Goal: Find specific page/section: Find specific page/section

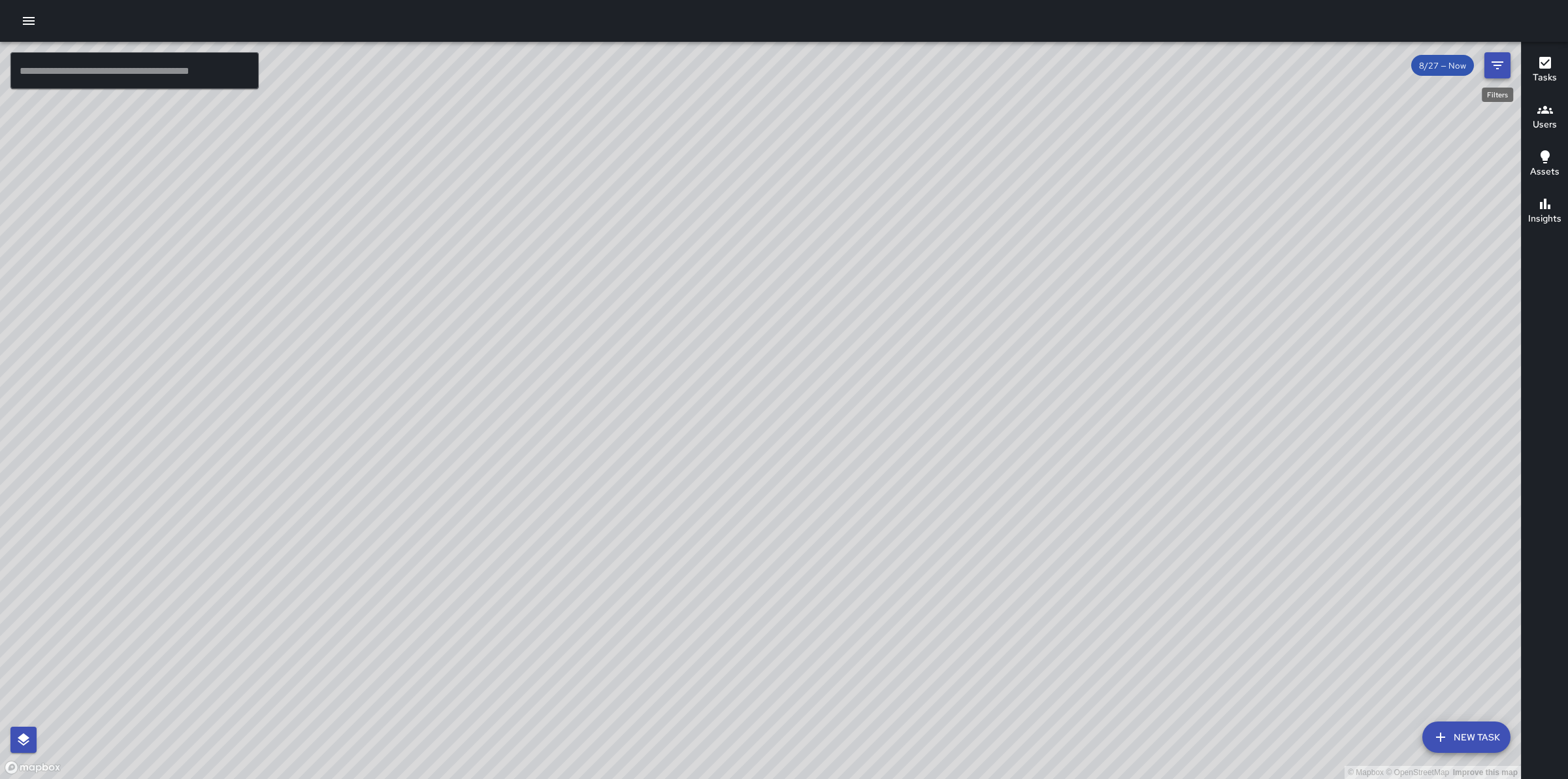
click at [1506, 64] on button "Filters" at bounding box center [1497, 65] width 26 height 26
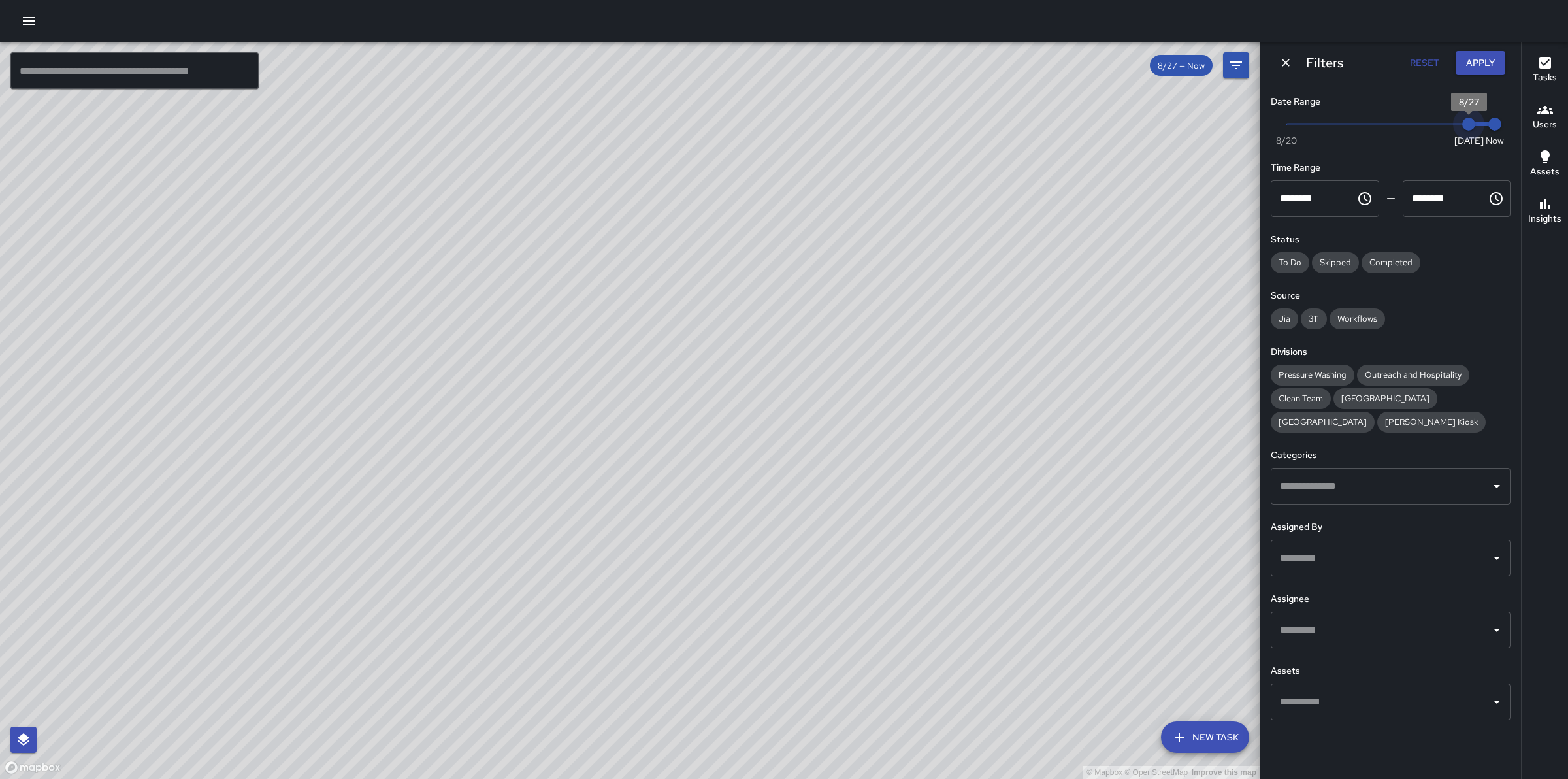
type input "*"
drag, startPoint x: 1470, startPoint y: 126, endPoint x: 1448, endPoint y: 126, distance: 22.0
click at [1448, 126] on span "8/26" at bounding box center [1442, 124] width 13 height 13
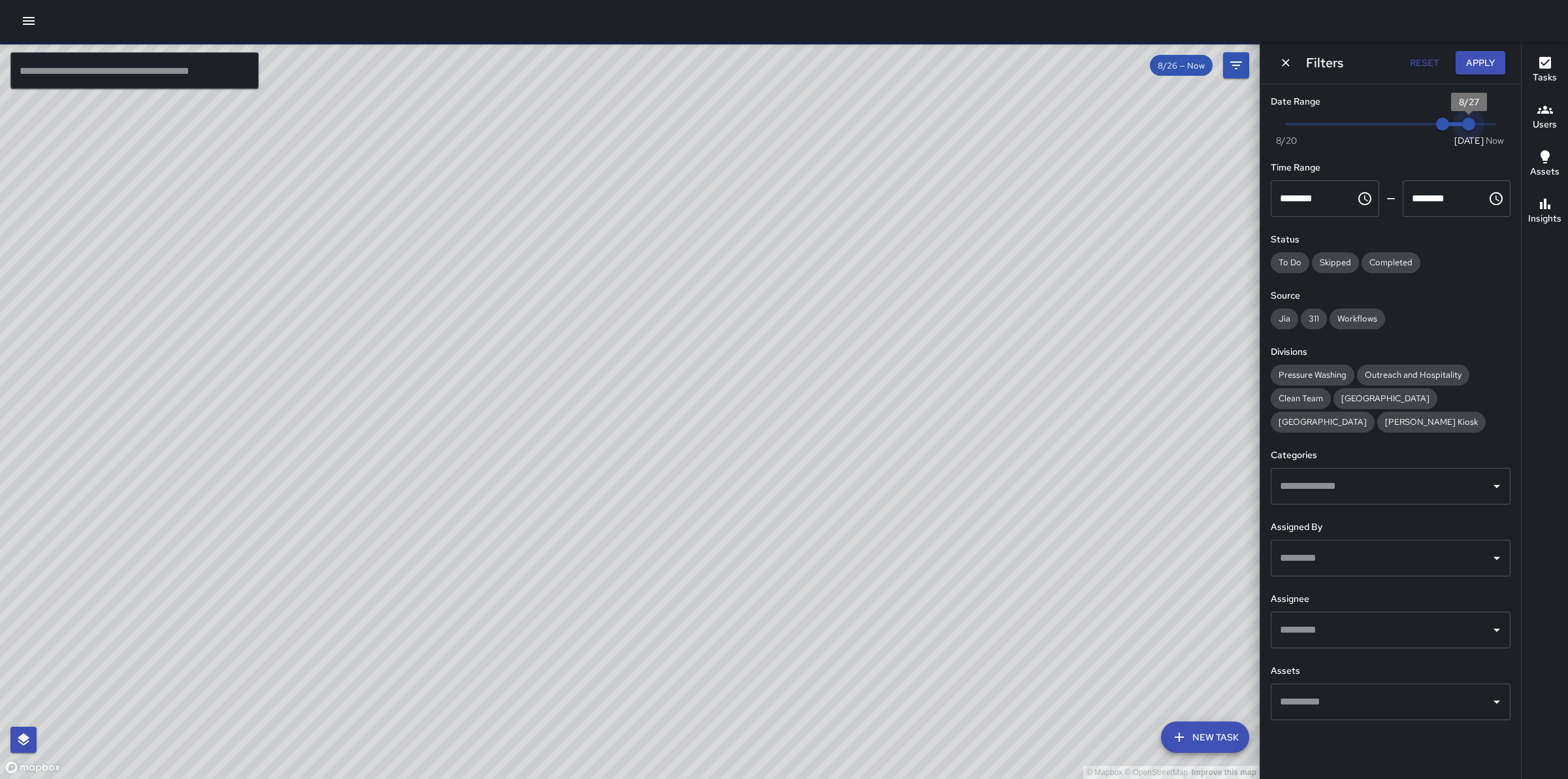
drag, startPoint x: 1493, startPoint y: 121, endPoint x: 1475, endPoint y: 121, distance: 18.0
click at [1475, 121] on span "8/27" at bounding box center [1469, 124] width 13 height 13
type input "*"
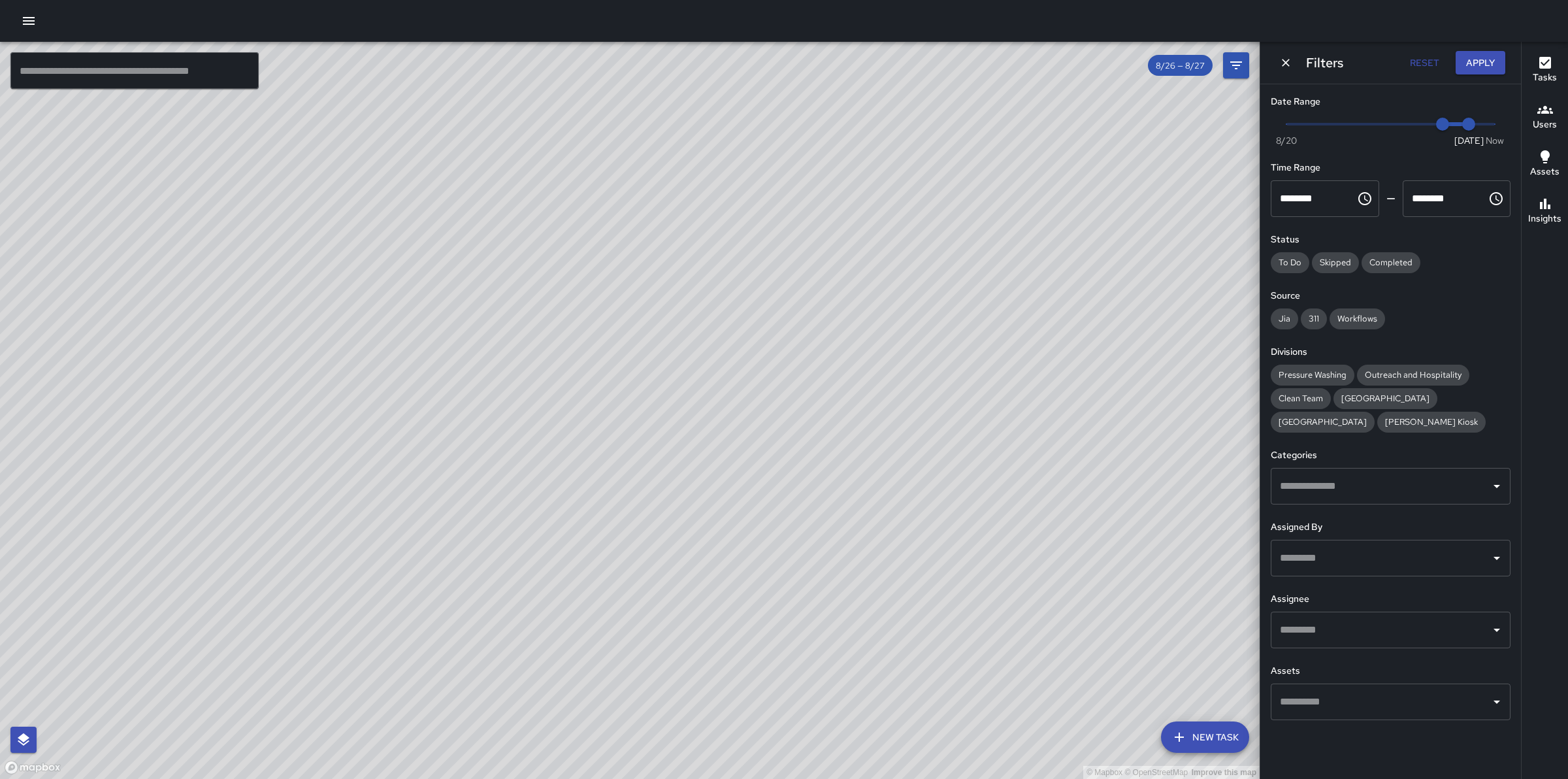
click at [1403, 553] on input "text" at bounding box center [1380, 558] width 208 height 25
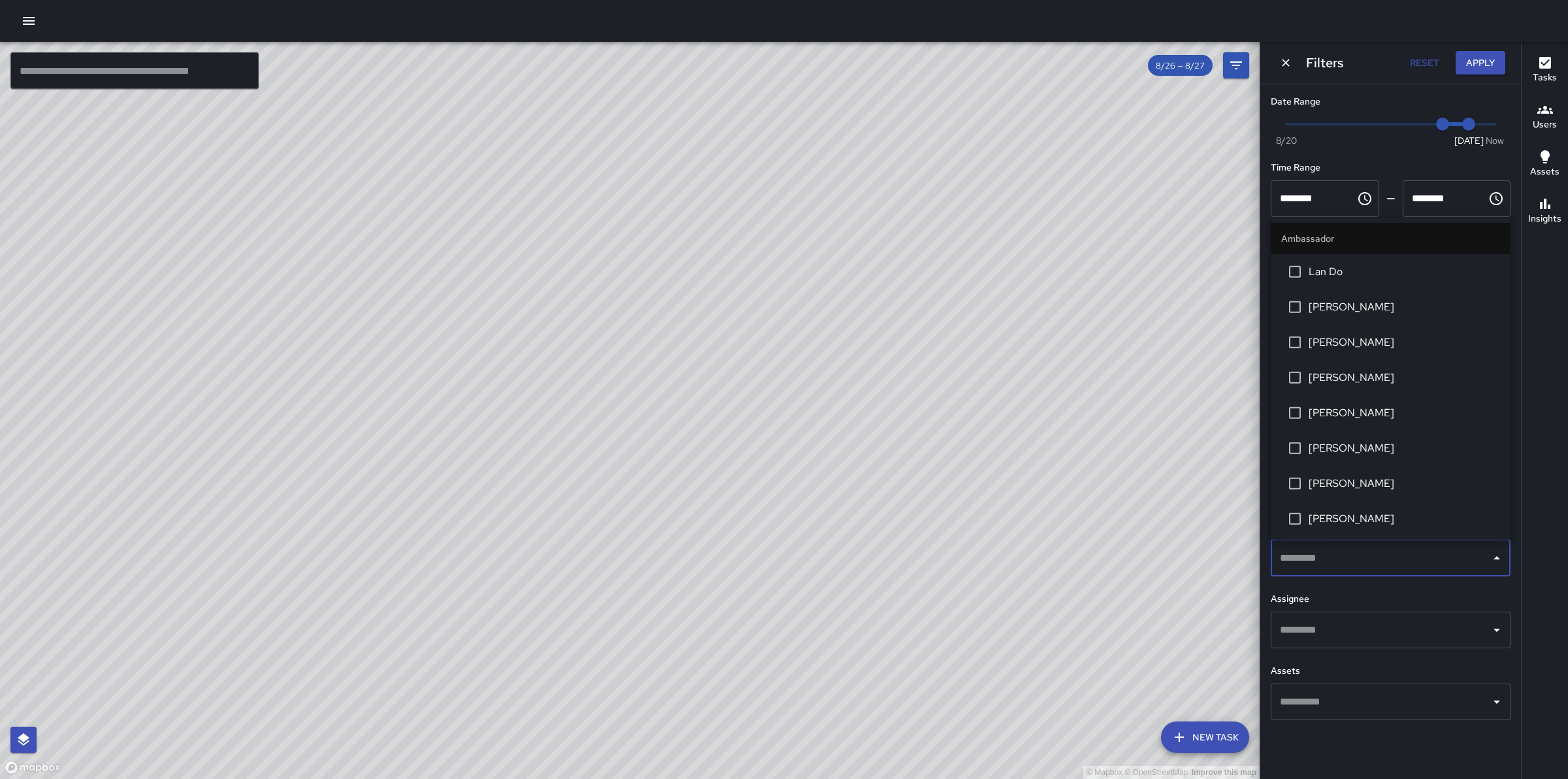
click at [1390, 637] on input "text" at bounding box center [1380, 629] width 208 height 25
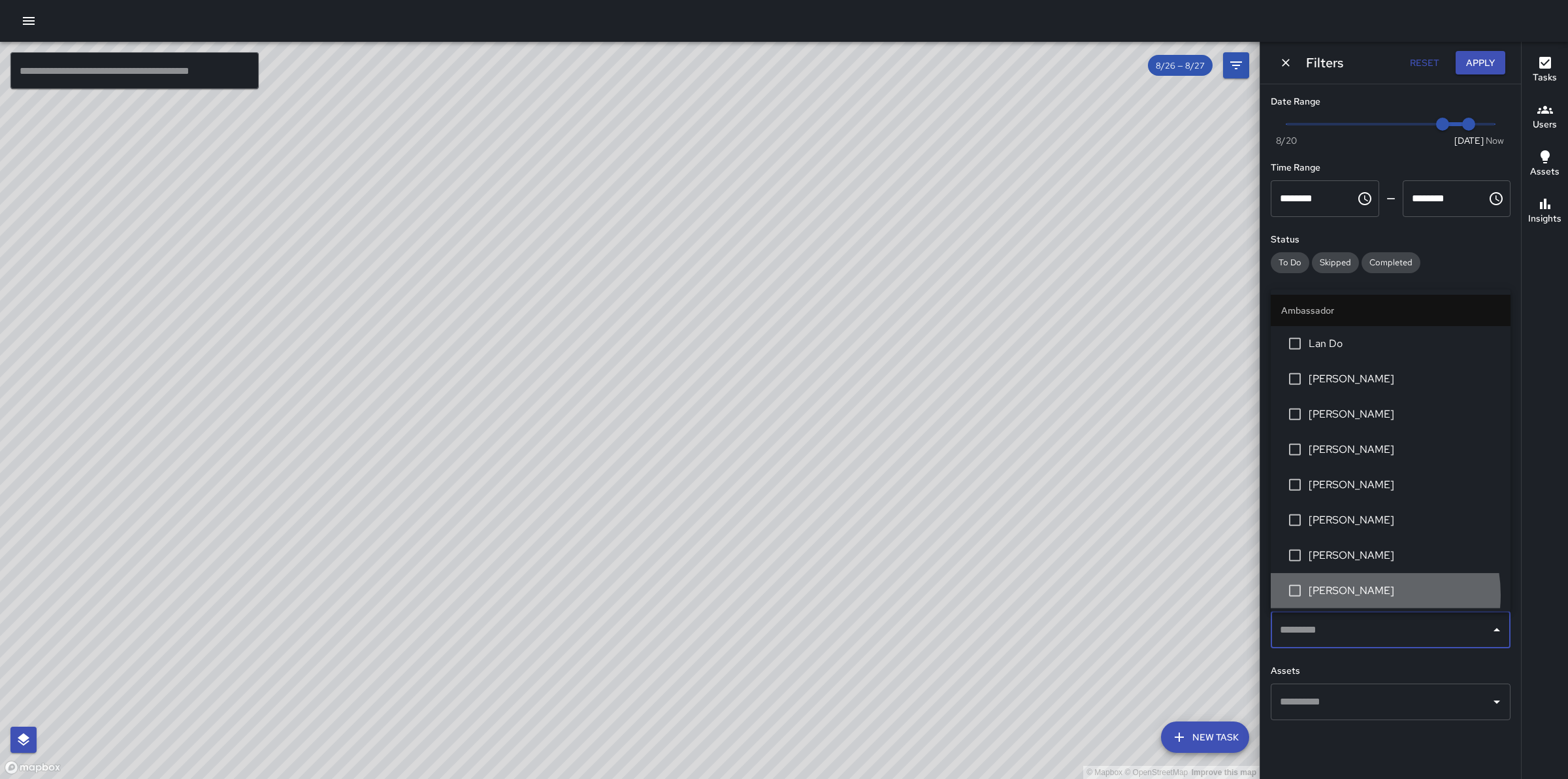
click at [1353, 595] on span "[PERSON_NAME]" at bounding box center [1404, 590] width 192 height 16
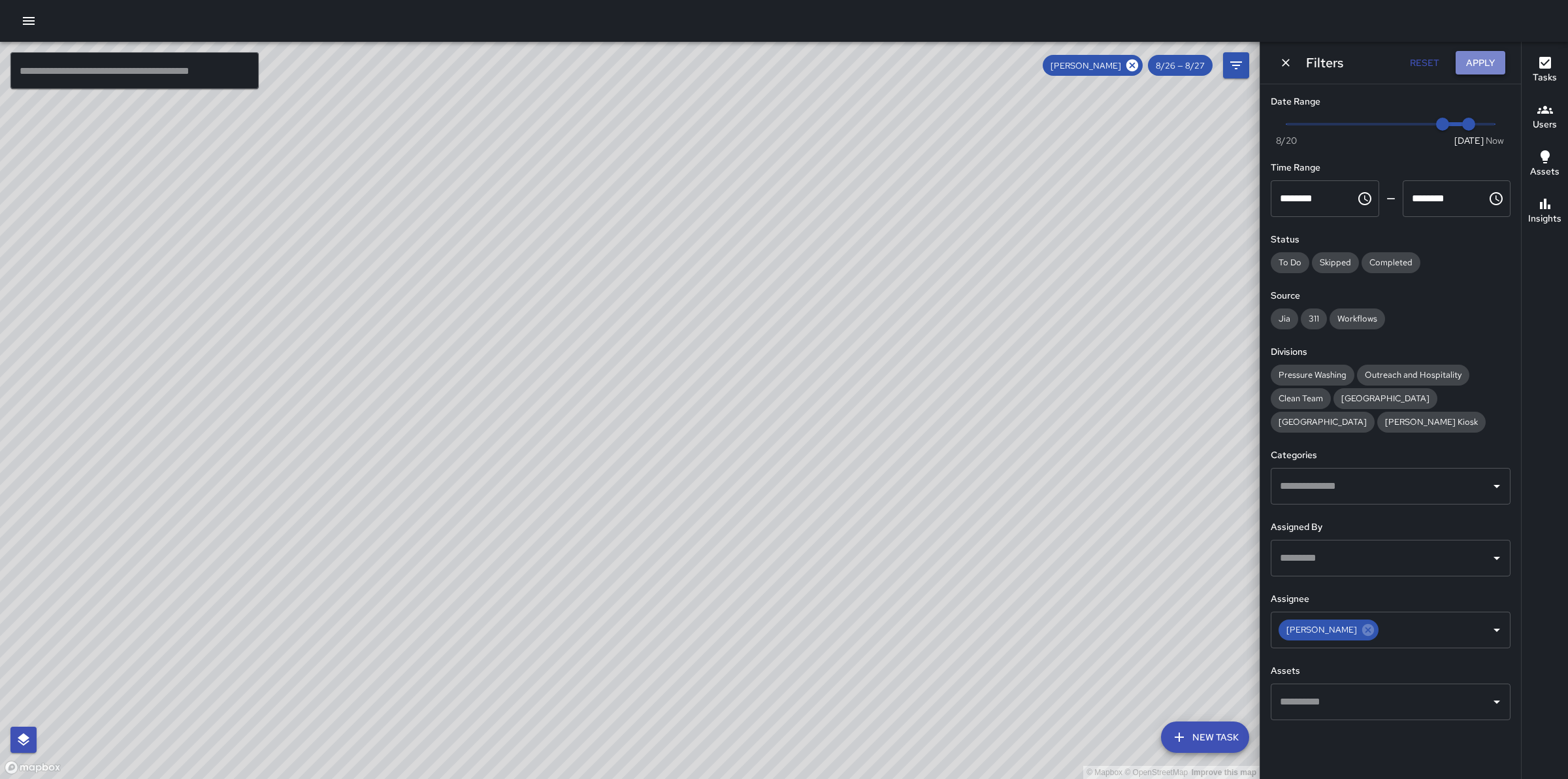
click at [1487, 62] on button "Apply" at bounding box center [1480, 63] width 50 height 24
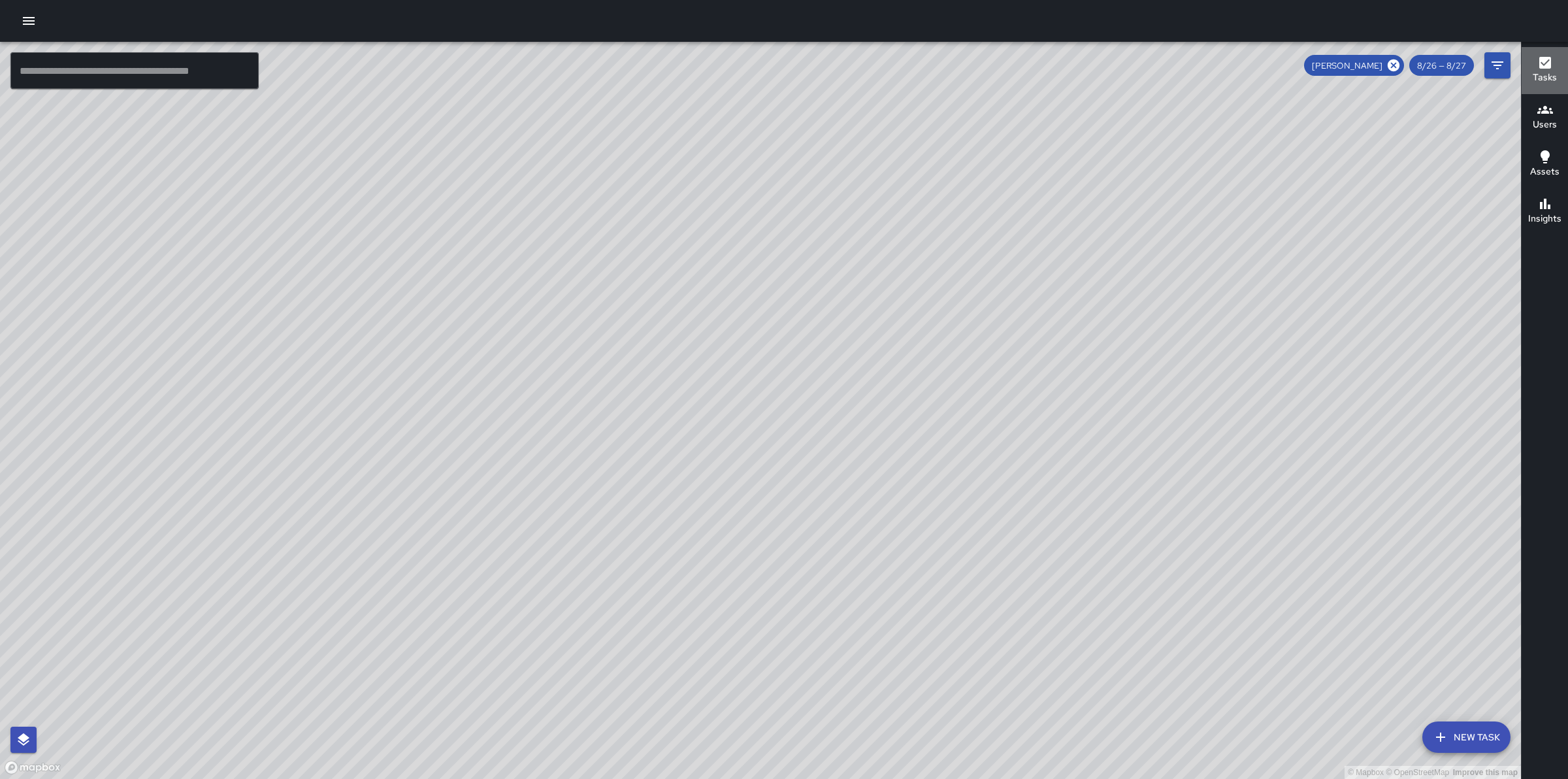
click at [1544, 72] on h6 "Tasks" at bounding box center [1544, 78] width 24 height 15
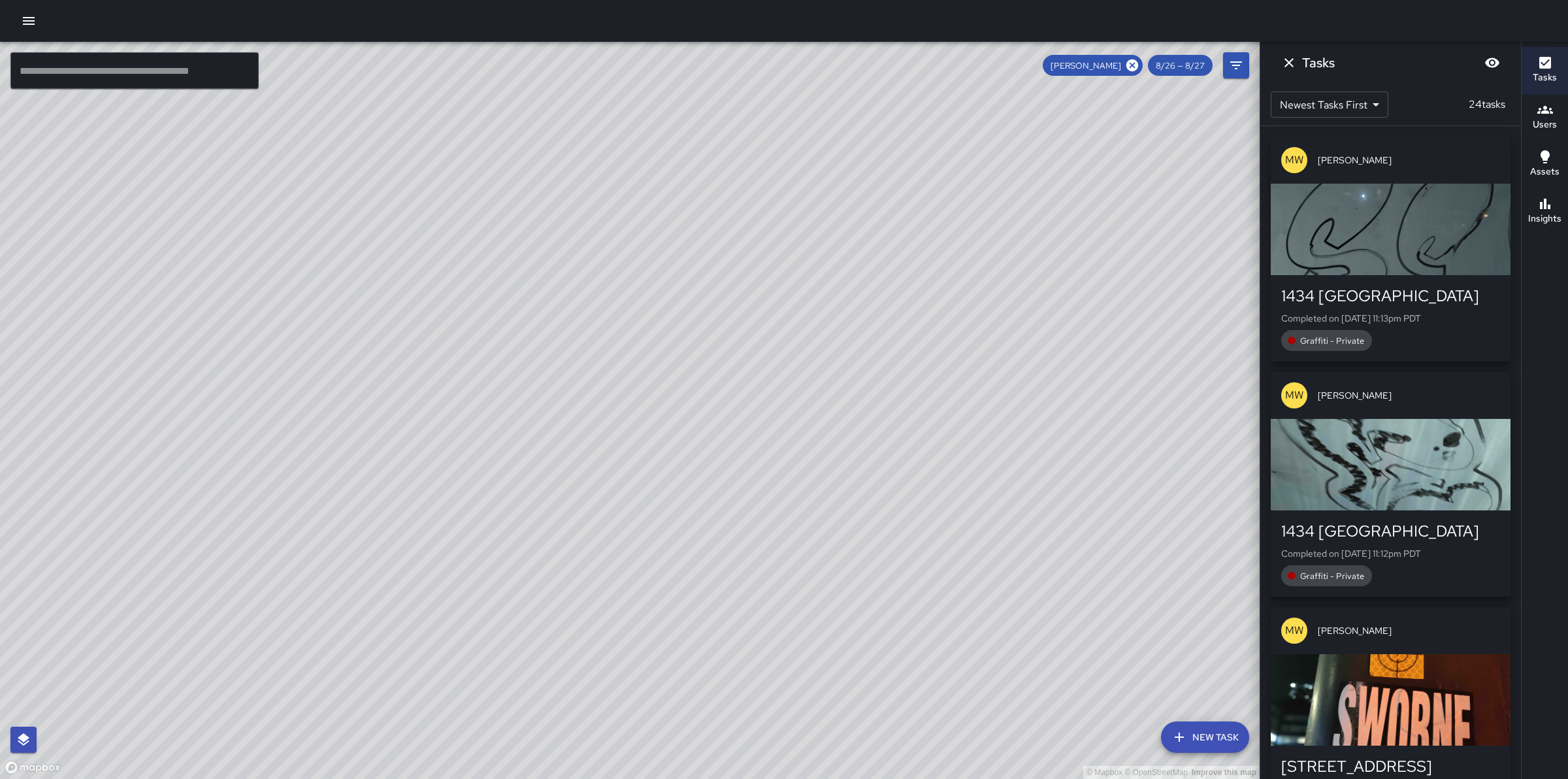
drag, startPoint x: 747, startPoint y: 454, endPoint x: 848, endPoint y: 444, distance: 101.5
click at [848, 444] on div "© Mapbox © OpenStreetMap Improve this map" at bounding box center [629, 410] width 1260 height 737
drag, startPoint x: 854, startPoint y: 569, endPoint x: 848, endPoint y: 531, distance: 38.5
click at [848, 531] on div "© Mapbox © OpenStreetMap Improve this map" at bounding box center [629, 410] width 1260 height 737
click at [1131, 63] on icon at bounding box center [1132, 65] width 15 height 15
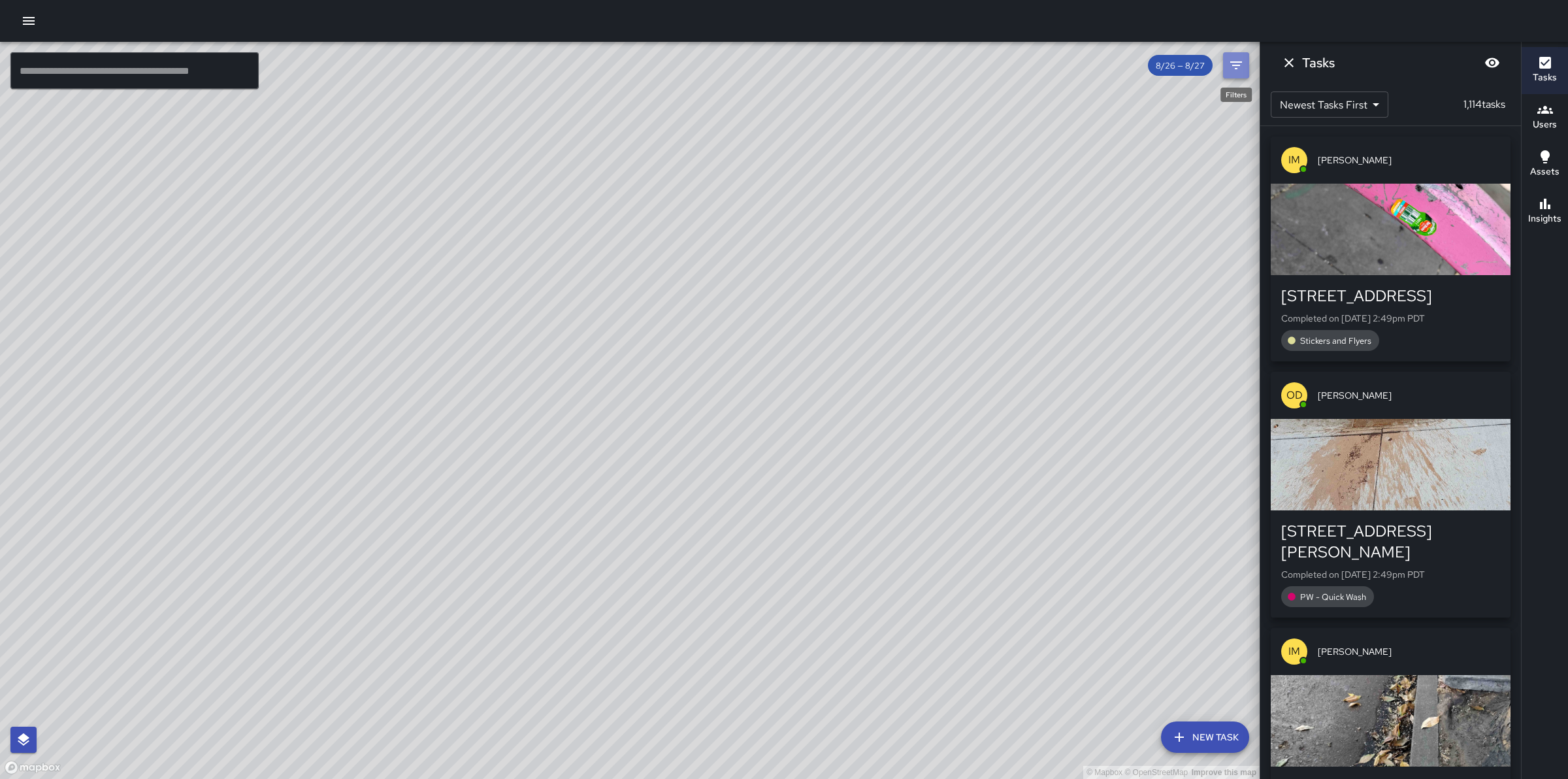
click at [1240, 67] on icon "Filters" at bounding box center [1236, 65] width 16 height 16
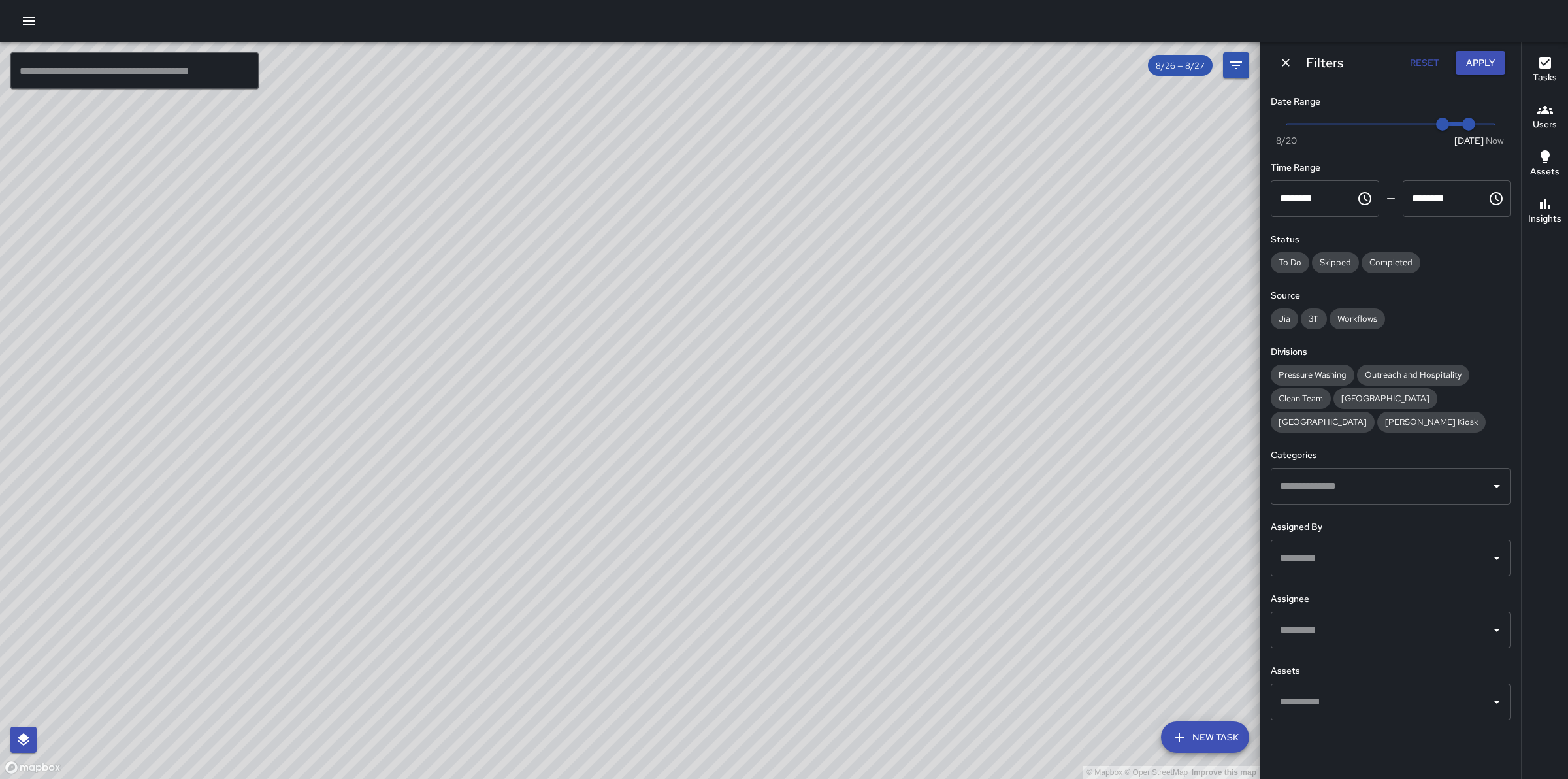
click at [1375, 628] on input "text" at bounding box center [1380, 629] width 208 height 25
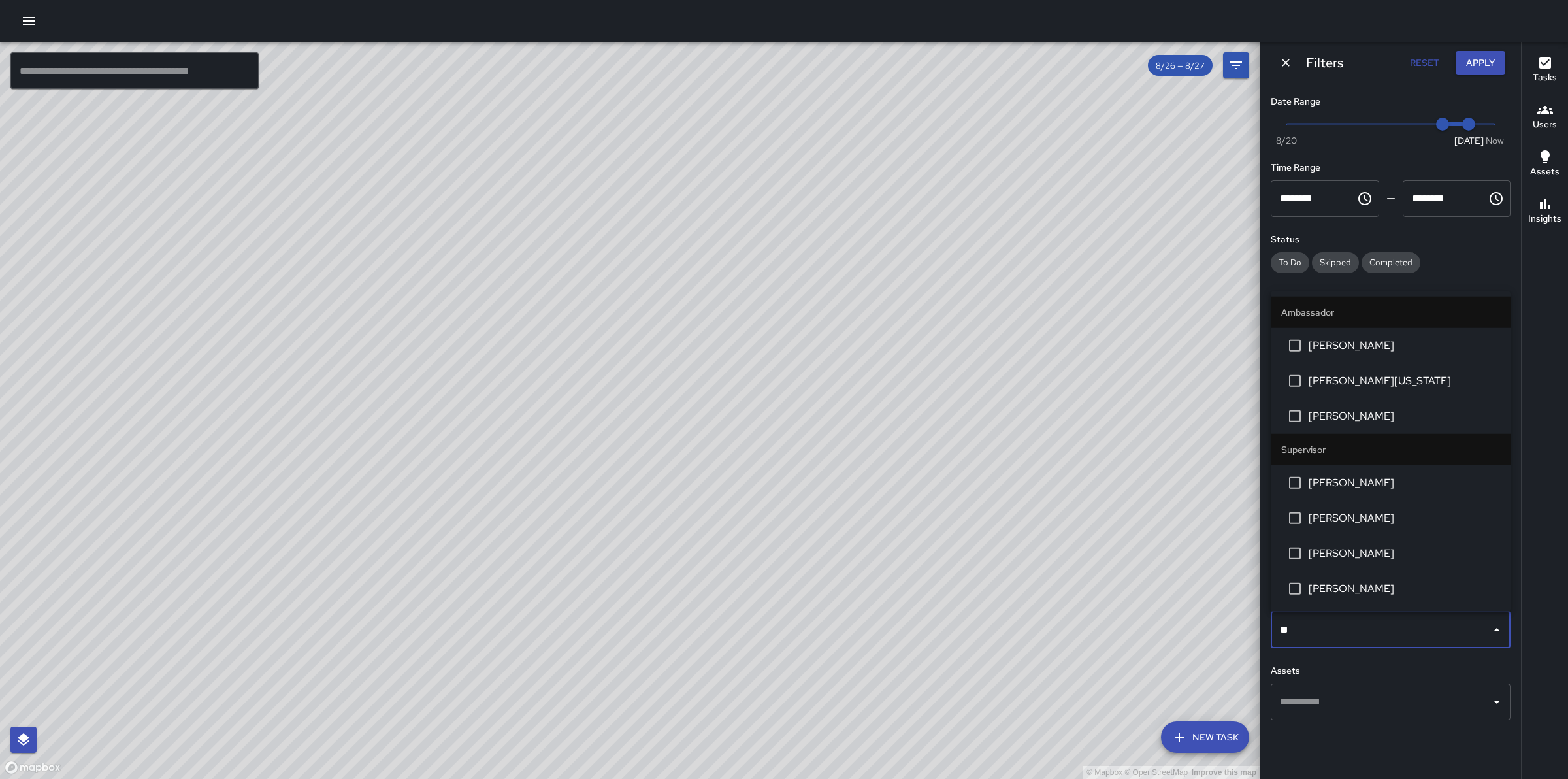
type input "***"
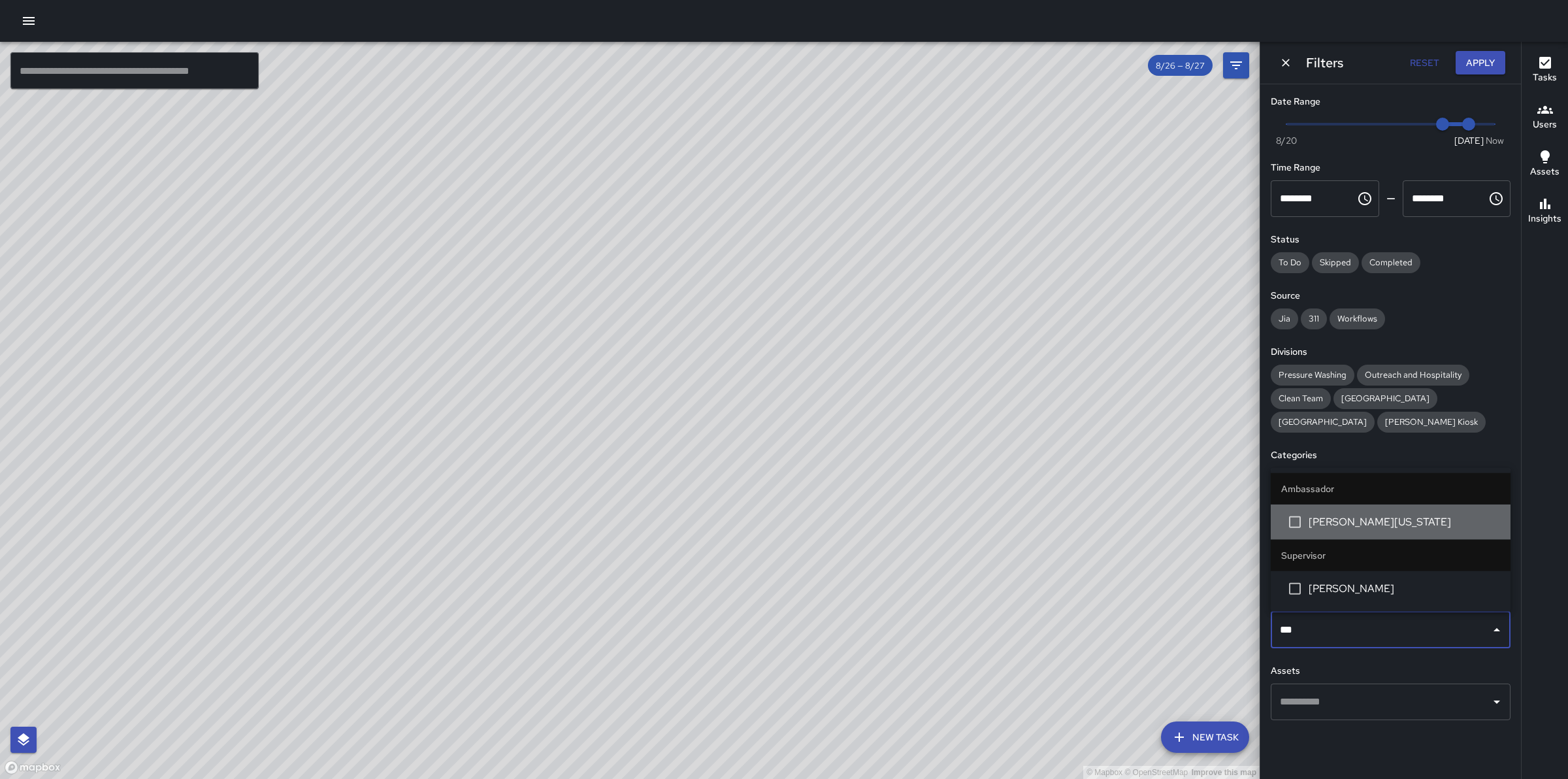
click at [1362, 531] on li "[PERSON_NAME][US_STATE]" at bounding box center [1390, 522] width 239 height 35
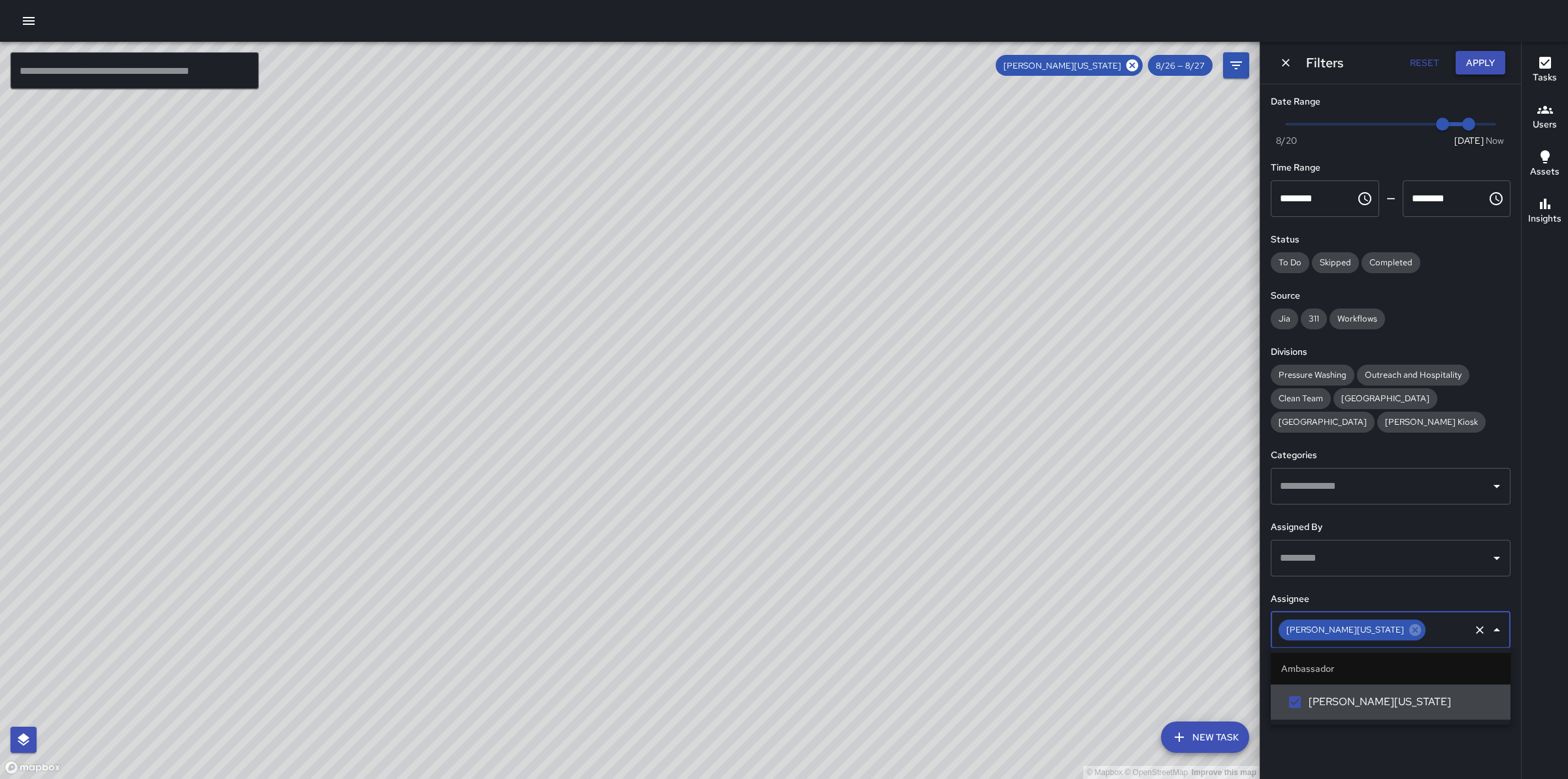
click at [1481, 52] on button "Apply" at bounding box center [1480, 63] width 50 height 24
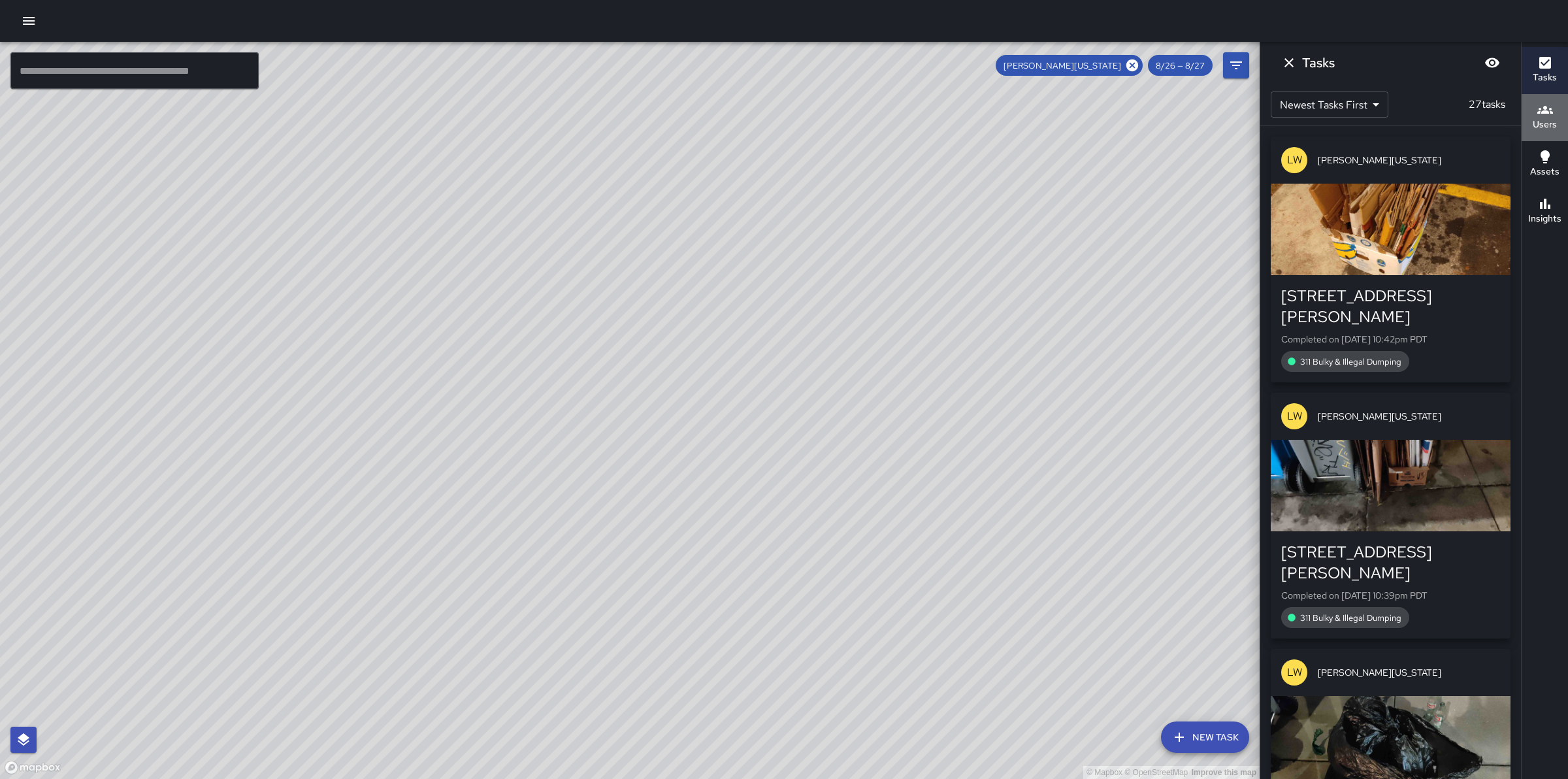
click at [1553, 129] on h6 "Users" at bounding box center [1544, 125] width 24 height 15
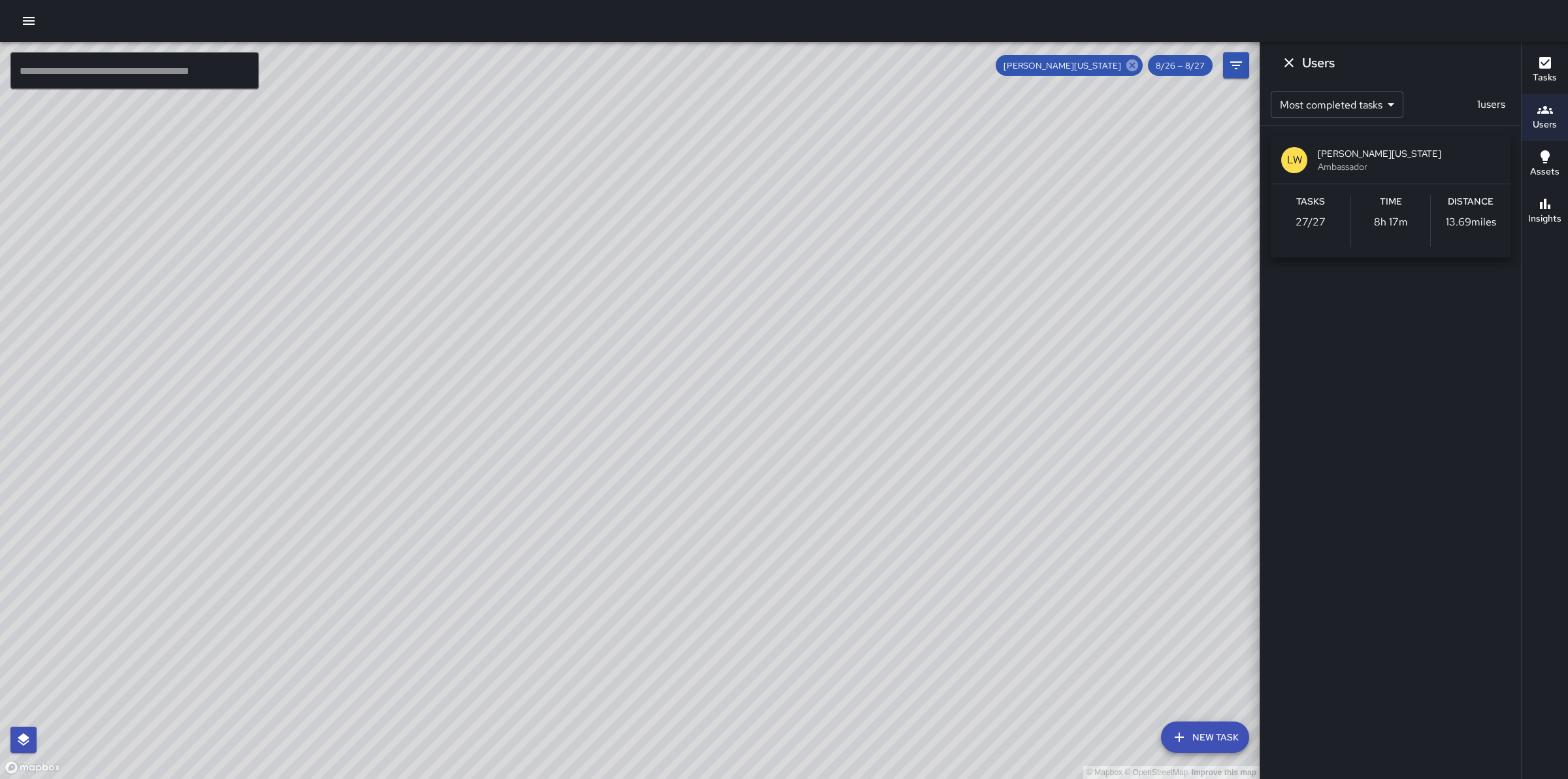
click at [1134, 64] on icon at bounding box center [1132, 65] width 15 height 15
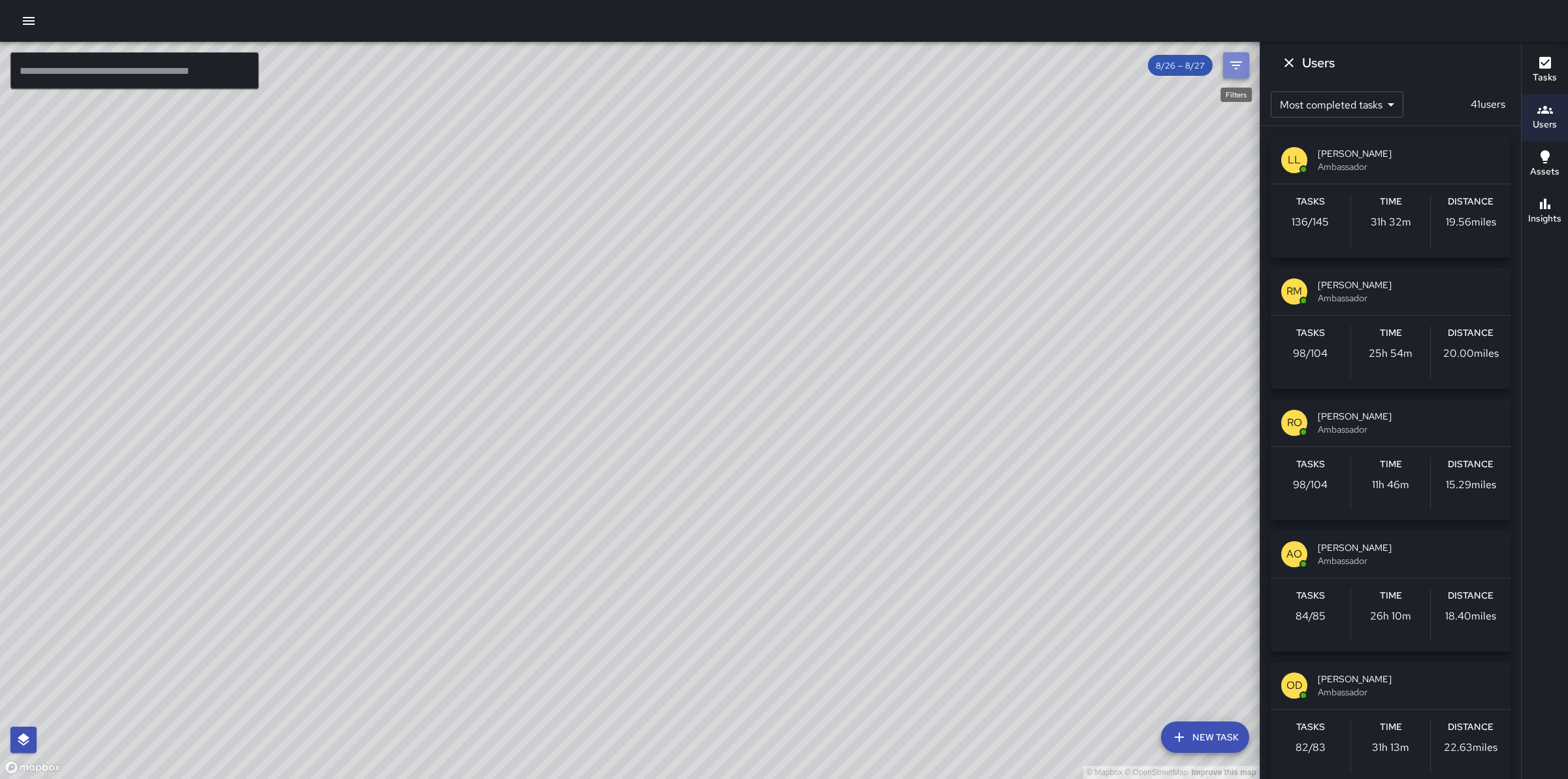
click at [1235, 62] on icon "Filters" at bounding box center [1236, 65] width 12 height 8
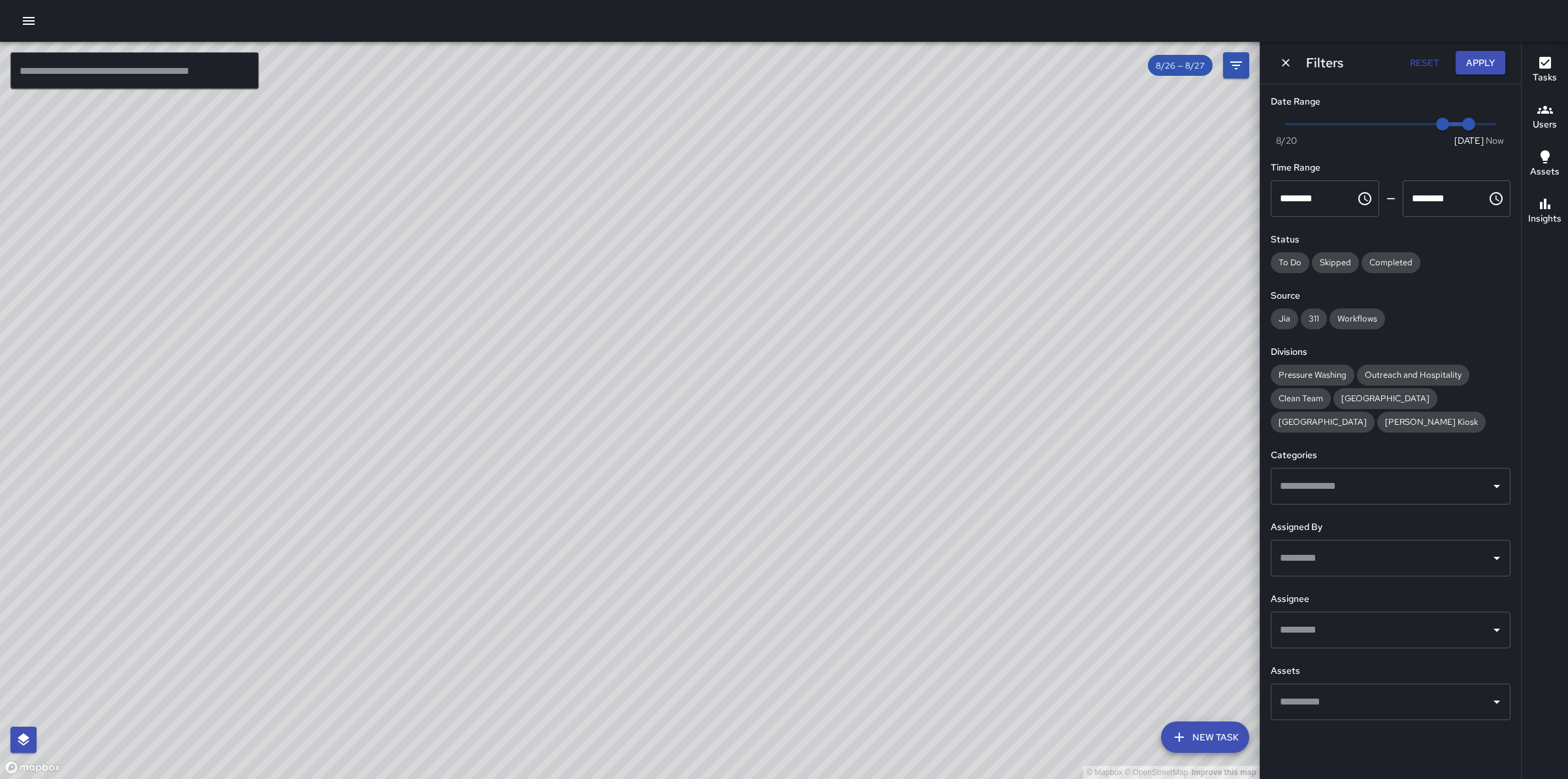
click at [1340, 624] on input "text" at bounding box center [1380, 629] width 208 height 25
type input "****"
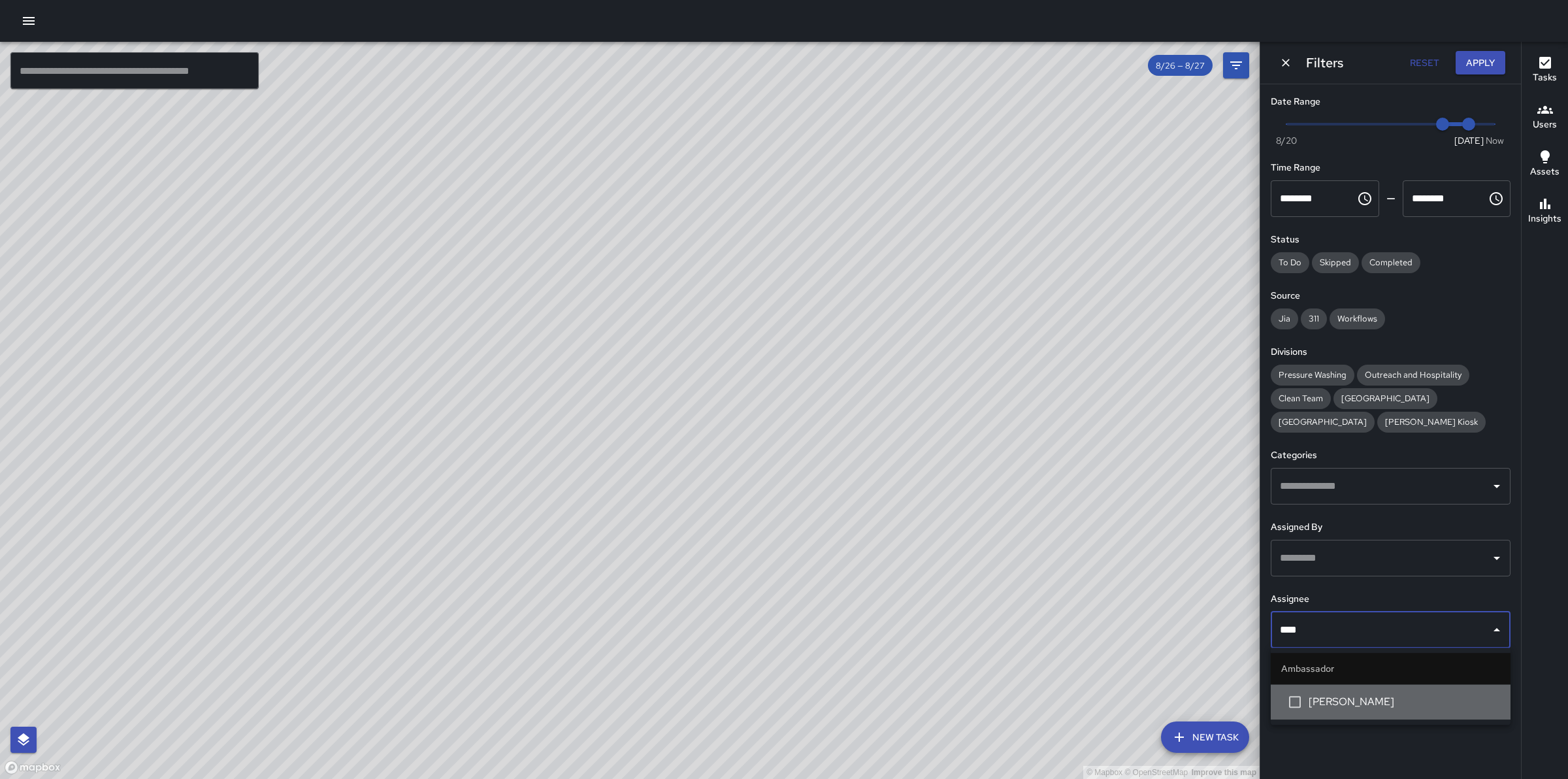
click at [1376, 707] on span "[PERSON_NAME]" at bounding box center [1404, 701] width 192 height 16
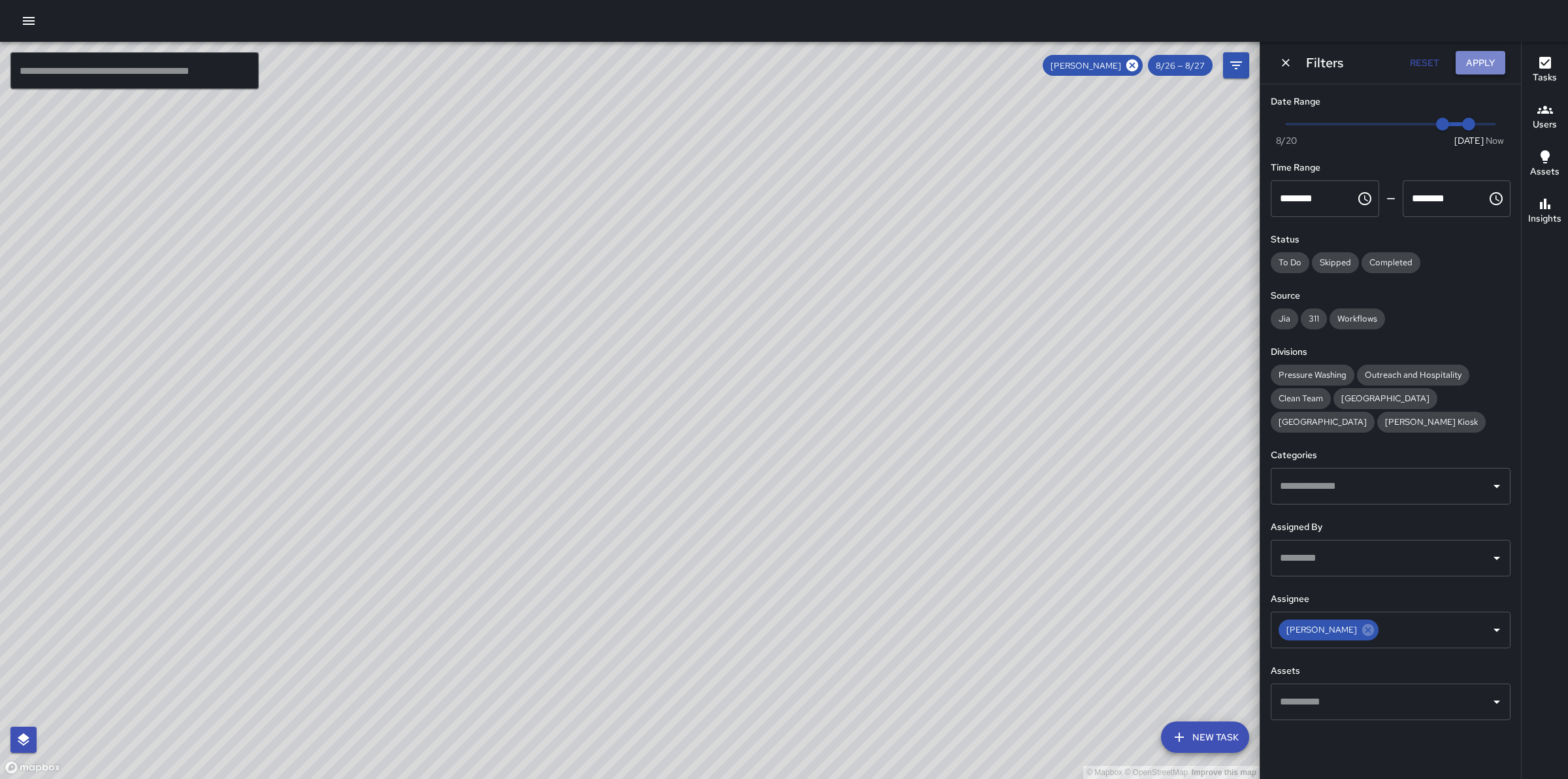
click at [1487, 62] on button "Apply" at bounding box center [1480, 63] width 50 height 24
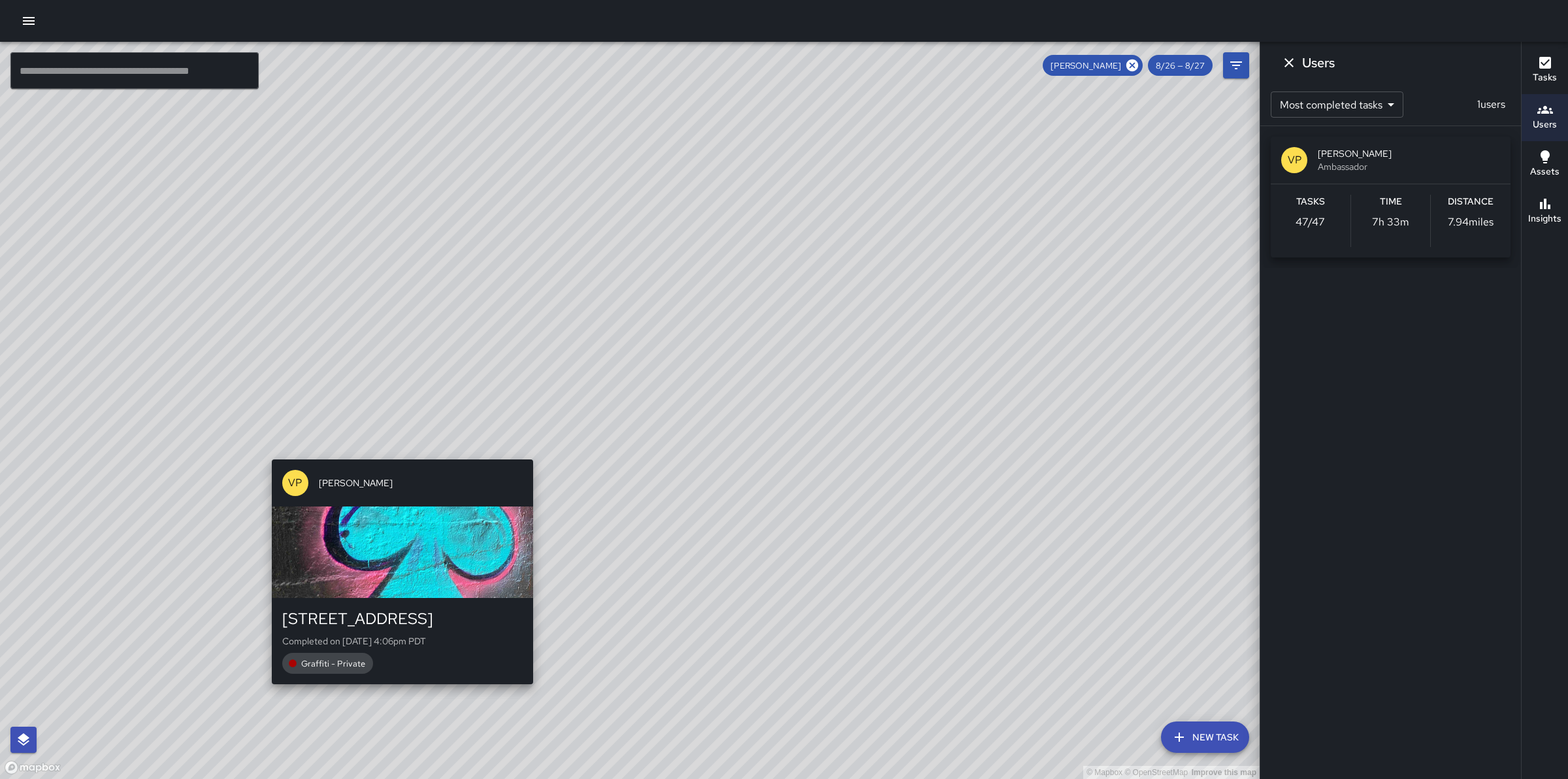
click at [395, 450] on div "© Mapbox © OpenStreetMap Improve this map VP [PERSON_NAME] [STREET_ADDRESS] Com…" at bounding box center [629, 410] width 1260 height 737
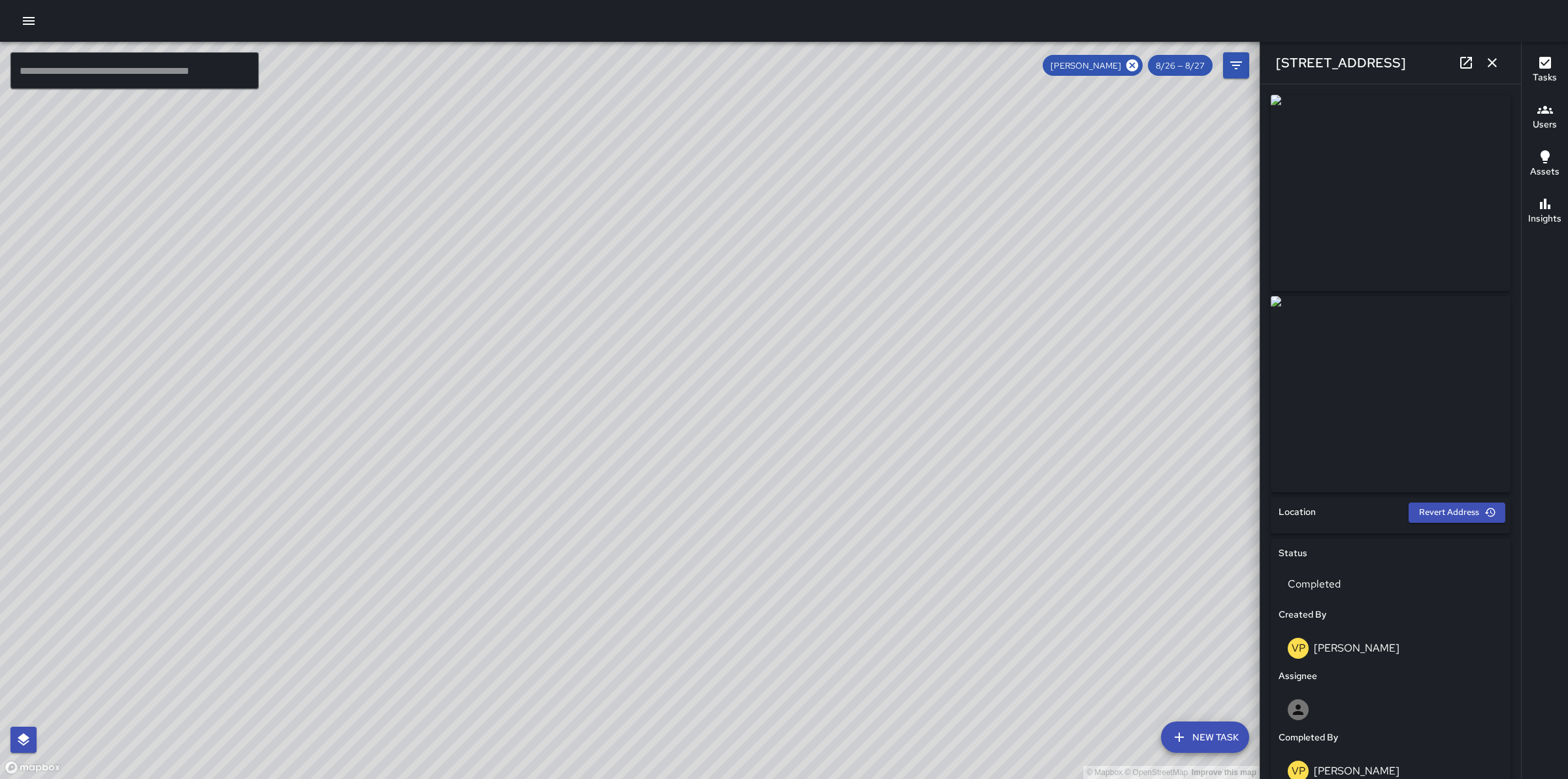
click at [582, 414] on div "© Mapbox © OpenStreetMap Improve this map" at bounding box center [629, 410] width 1260 height 737
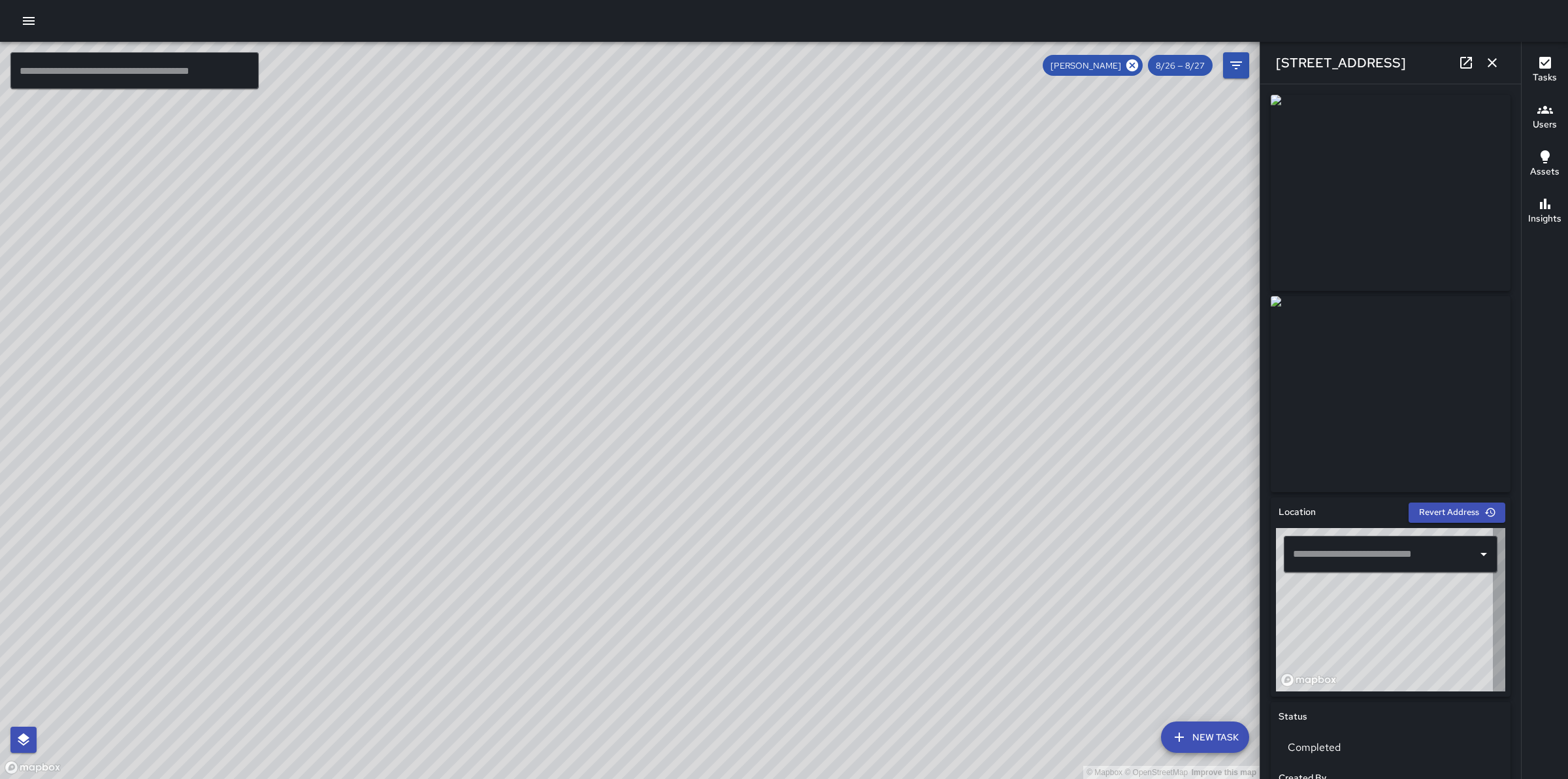
type input "**********"
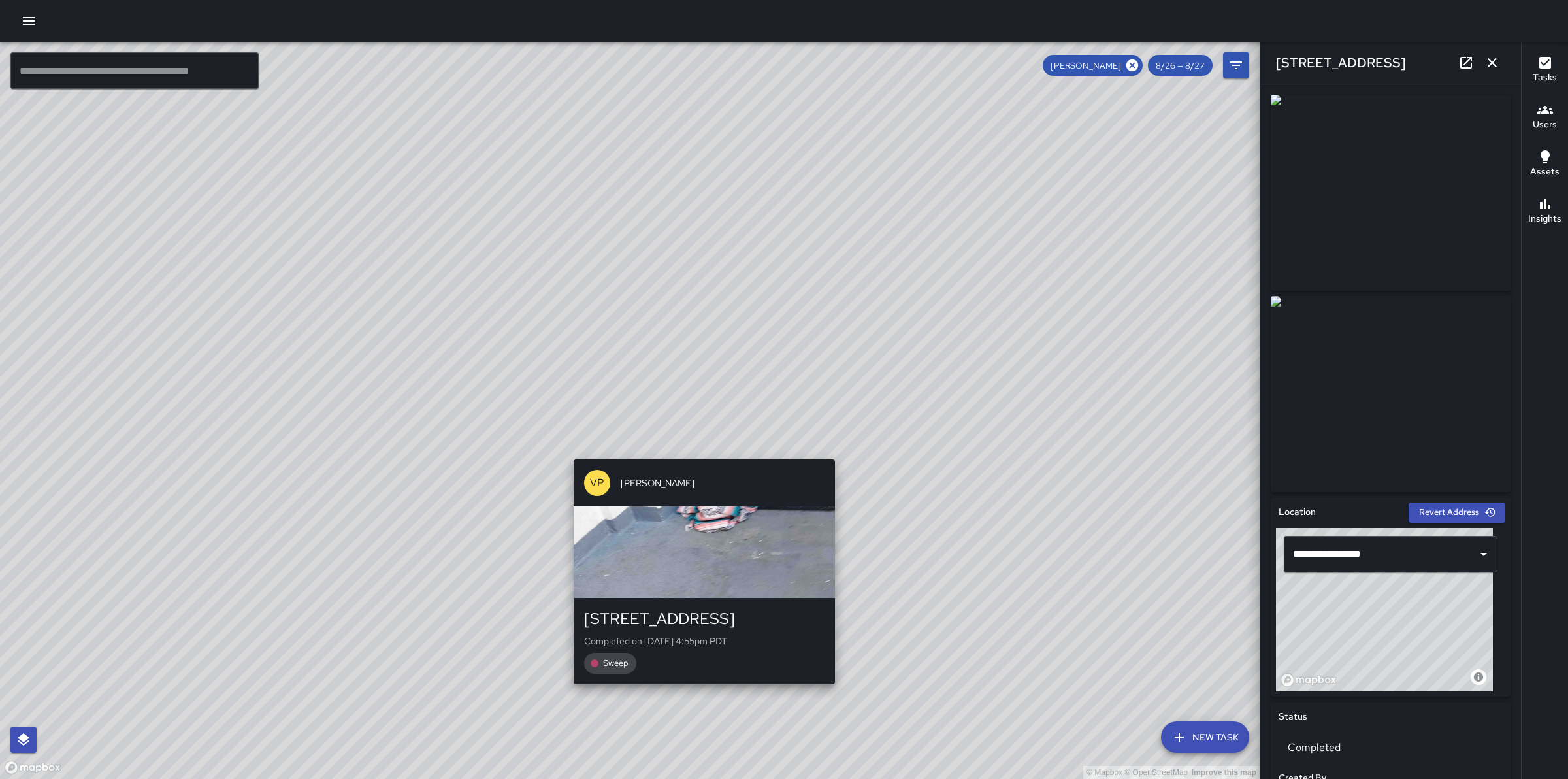
click at [702, 450] on div "© Mapbox © OpenStreetMap Improve this map VP [PERSON_NAME] [STREET_ADDRESS] Com…" at bounding box center [629, 410] width 1260 height 737
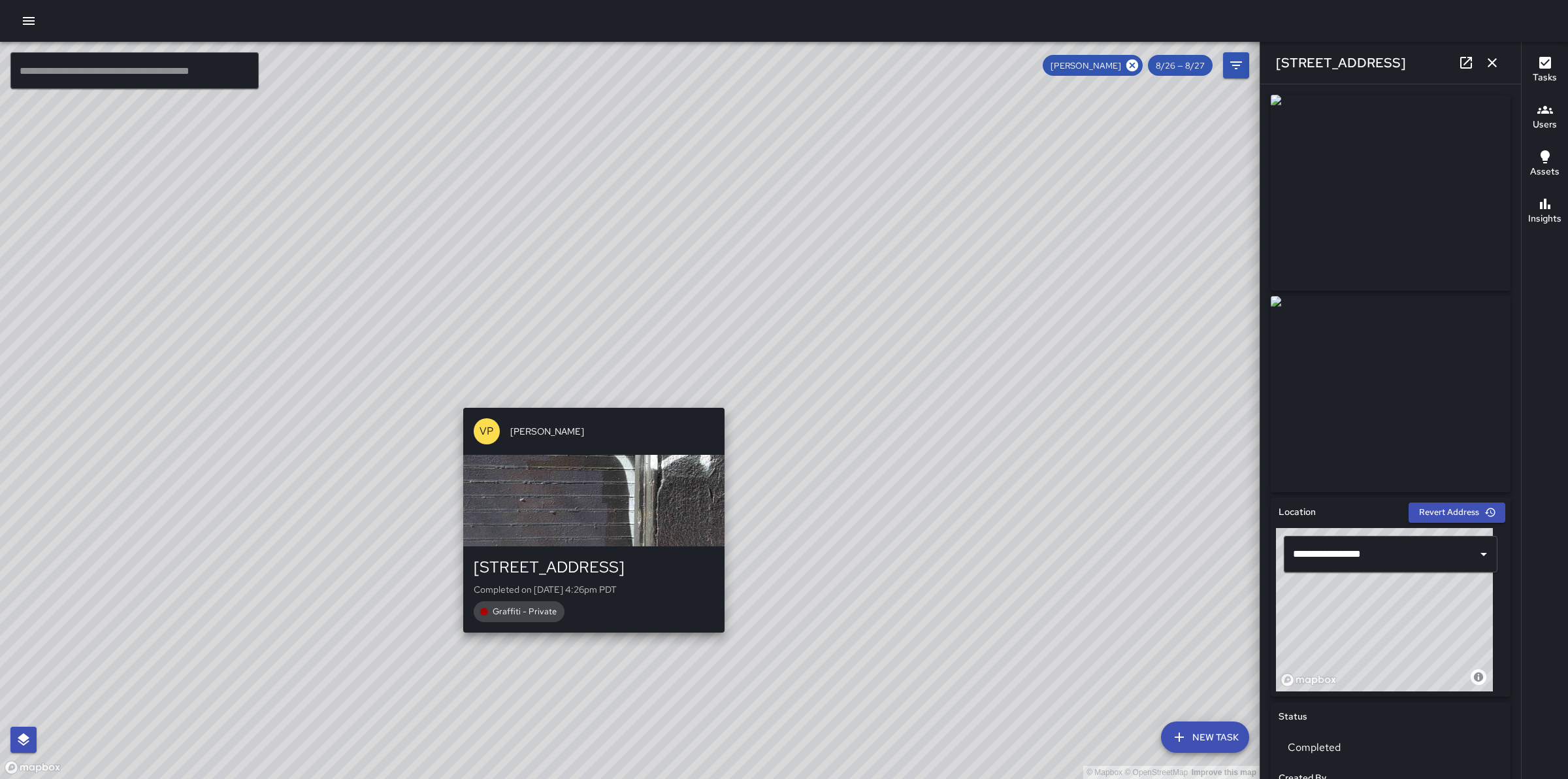
click at [580, 400] on div "© Mapbox © OpenStreetMap Improve this map VP [PERSON_NAME] [STREET_ADDRESS] Com…" at bounding box center [629, 410] width 1260 height 737
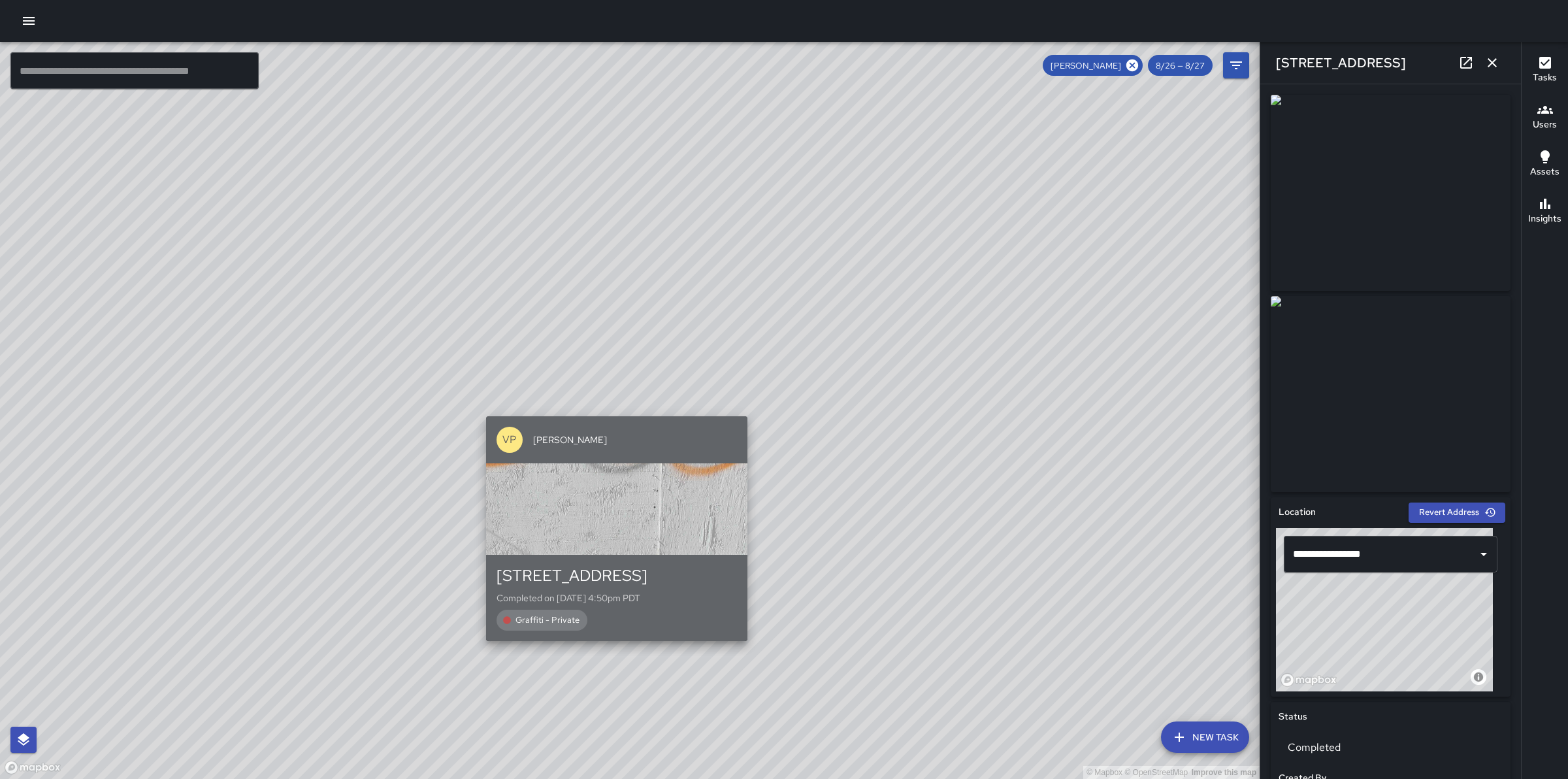
click at [607, 417] on div "VP [PERSON_NAME]" at bounding box center [617, 440] width 261 height 47
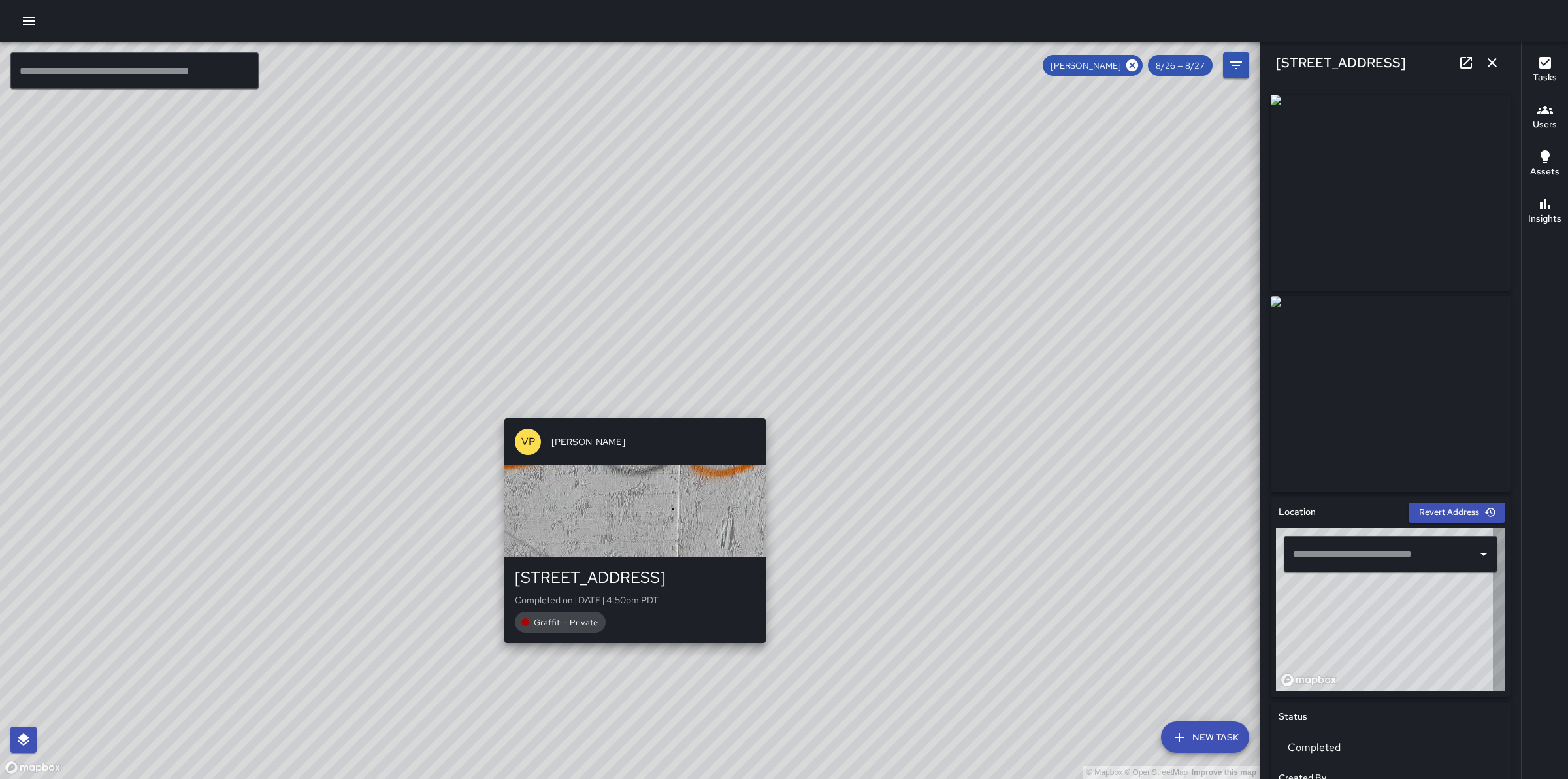
type input "**********"
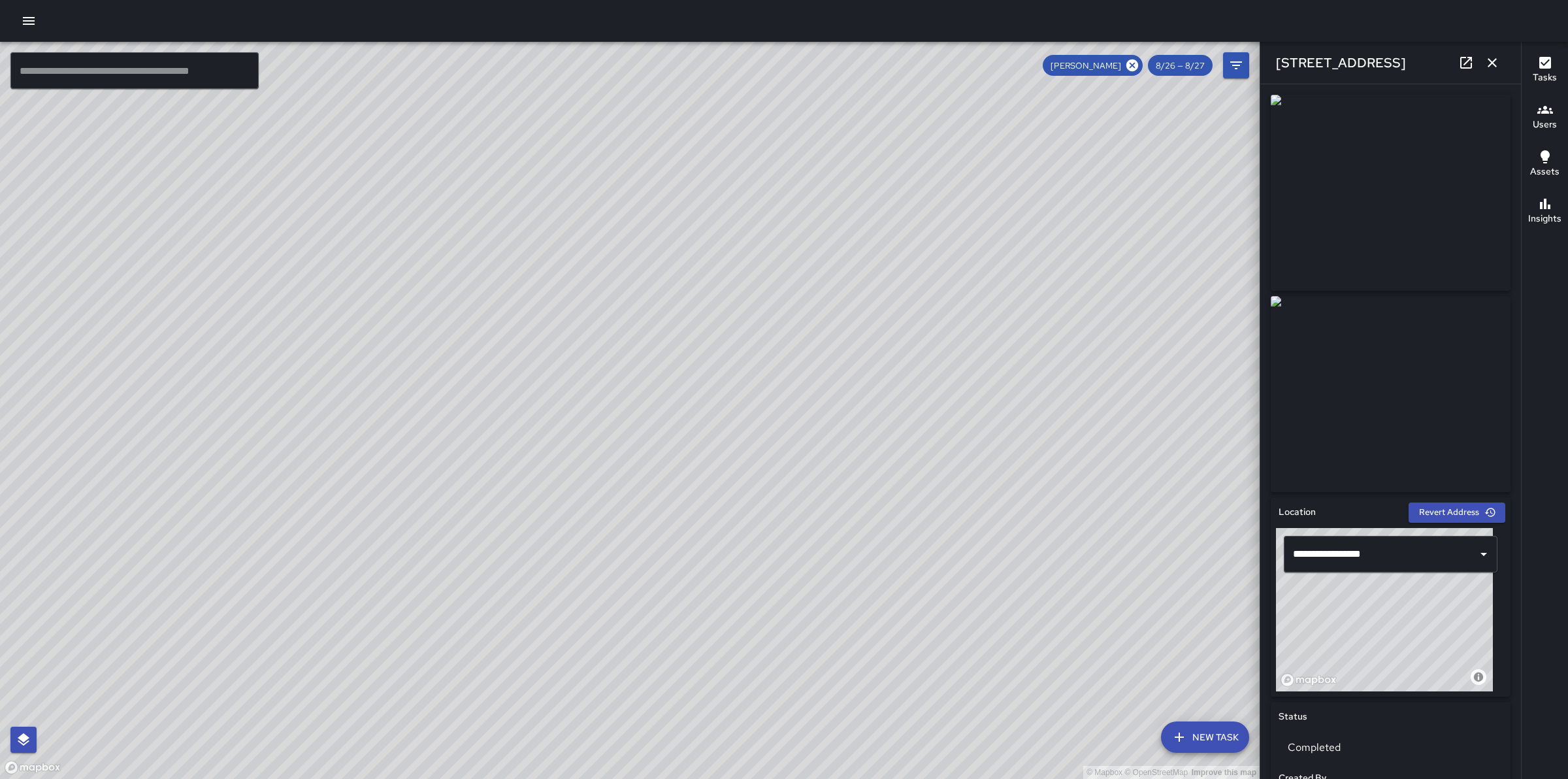
drag, startPoint x: 1007, startPoint y: 295, endPoint x: 784, endPoint y: 560, distance: 346.3
click at [784, 560] on div "© Mapbox © OpenStreetMap Improve this map" at bounding box center [629, 410] width 1260 height 737
drag, startPoint x: 858, startPoint y: 229, endPoint x: 809, endPoint y: 399, distance: 176.9
click at [809, 399] on div "© Mapbox © OpenStreetMap Improve this map" at bounding box center [629, 410] width 1260 height 737
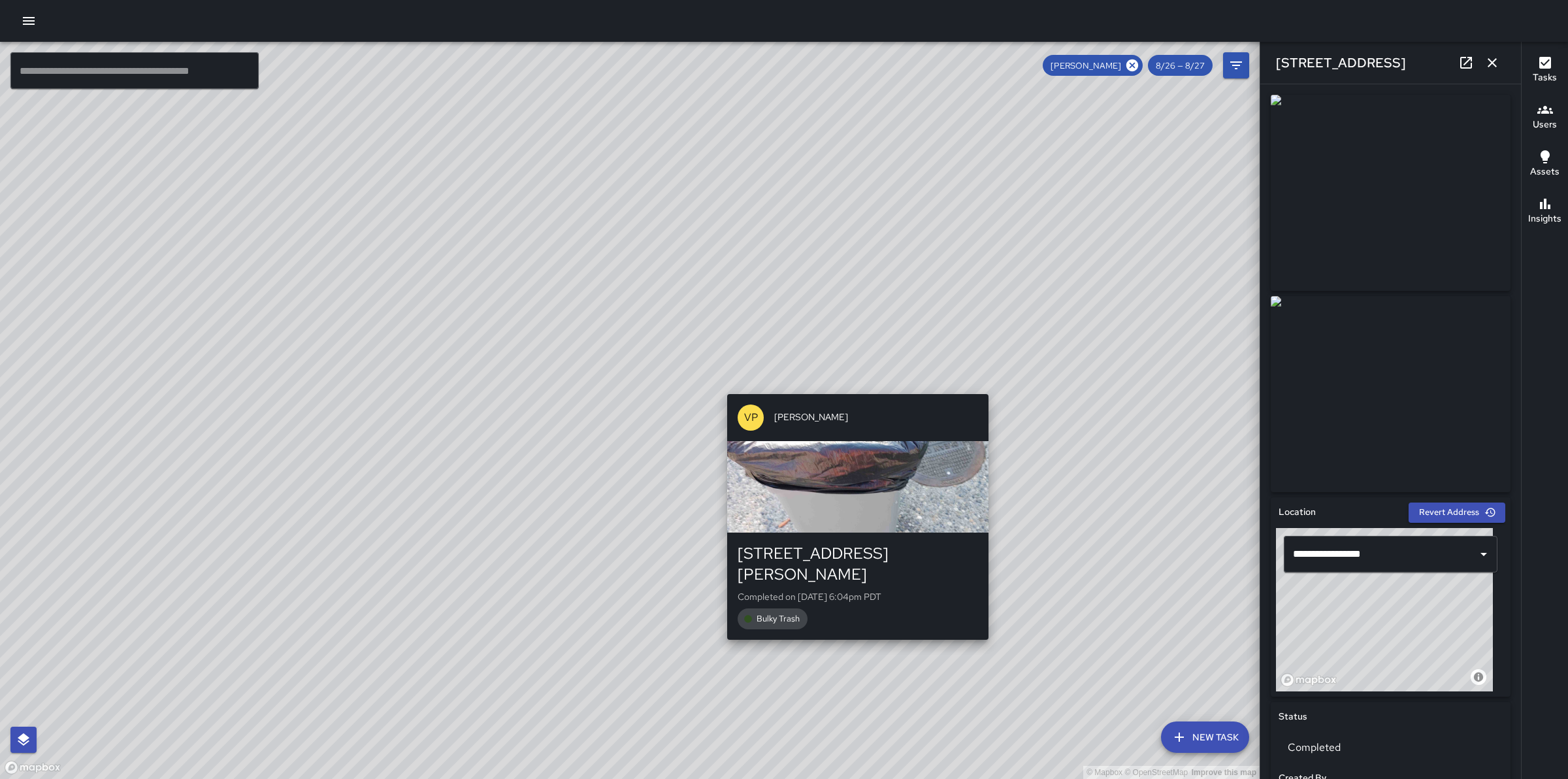
click at [856, 384] on div "© Mapbox © OpenStreetMap Improve this map VP [PERSON_NAME] [STREET_ADDRESS][PER…" at bounding box center [629, 410] width 1260 height 737
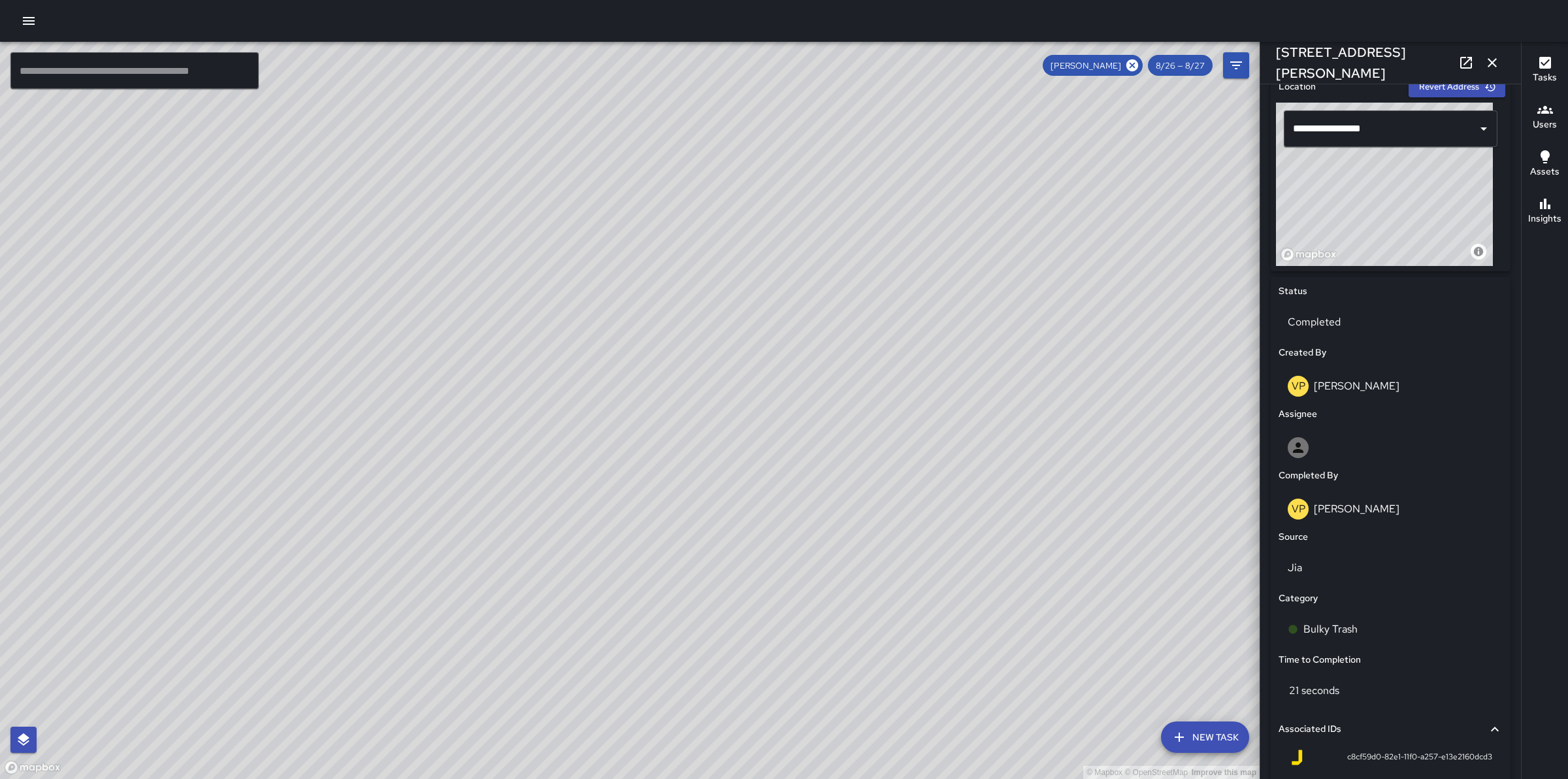
scroll to position [457, 0]
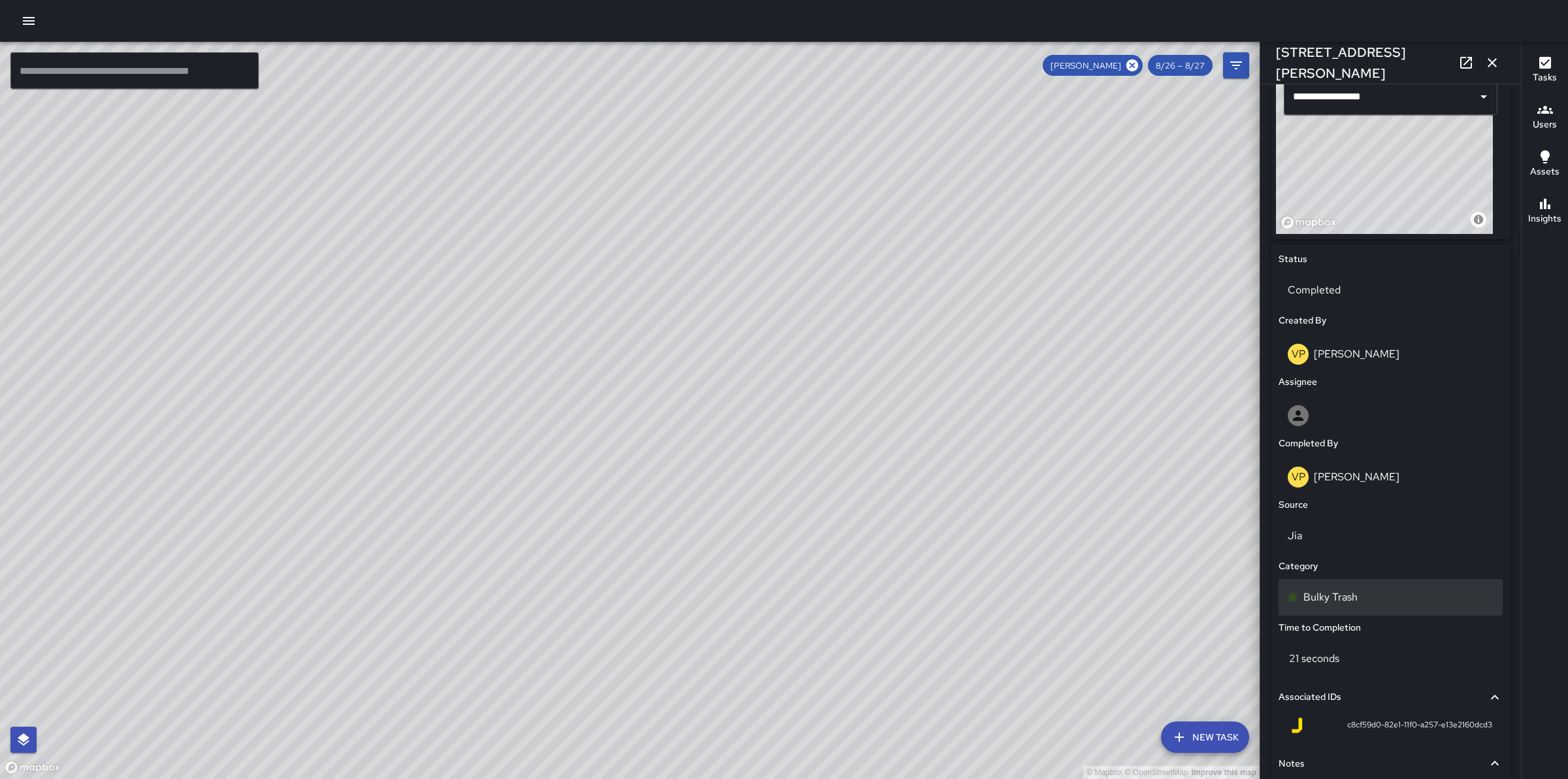
click at [1373, 584] on div "Bulky Trash" at bounding box center [1390, 597] width 224 height 37
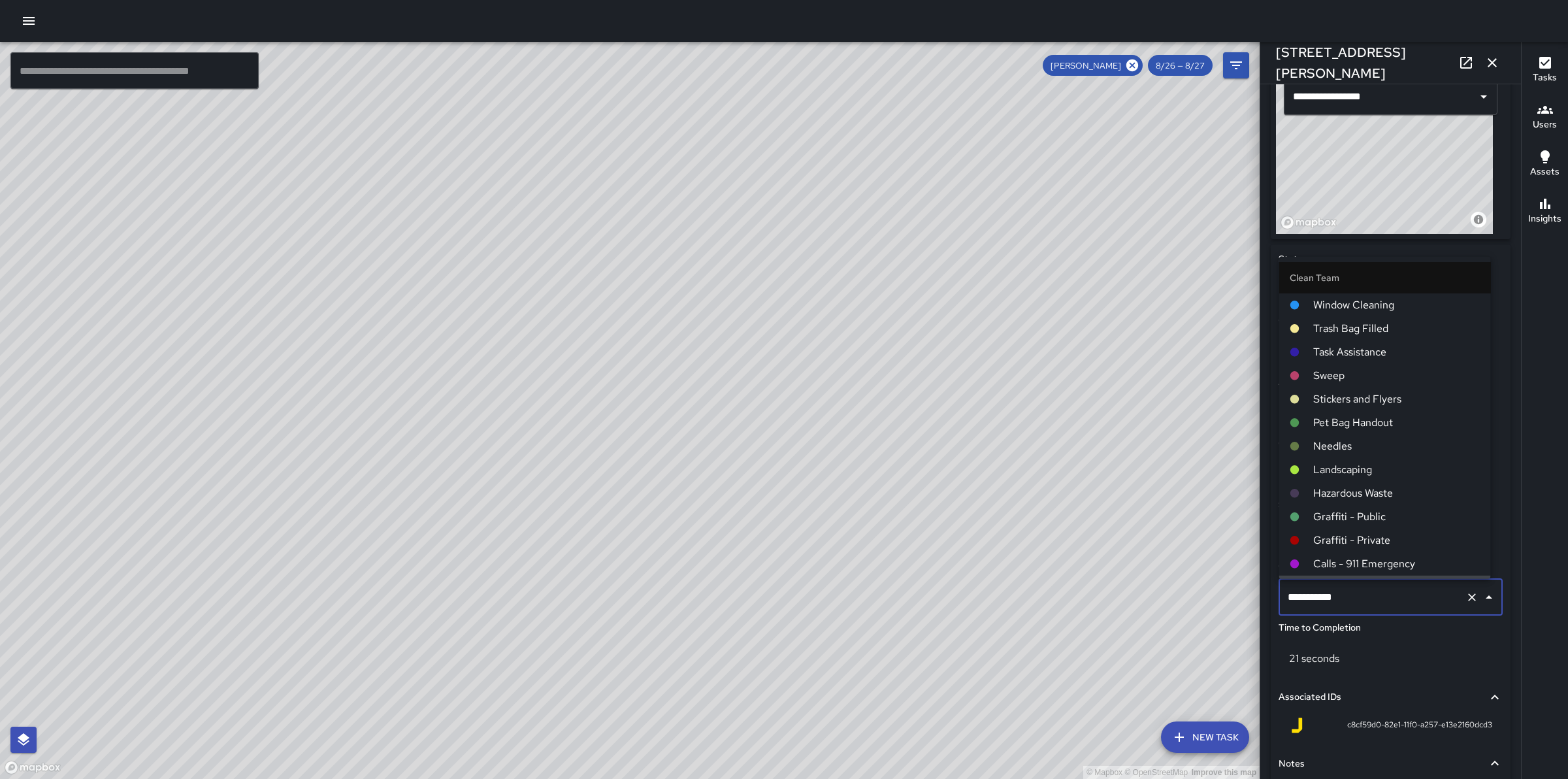
scroll to position [20, 0]
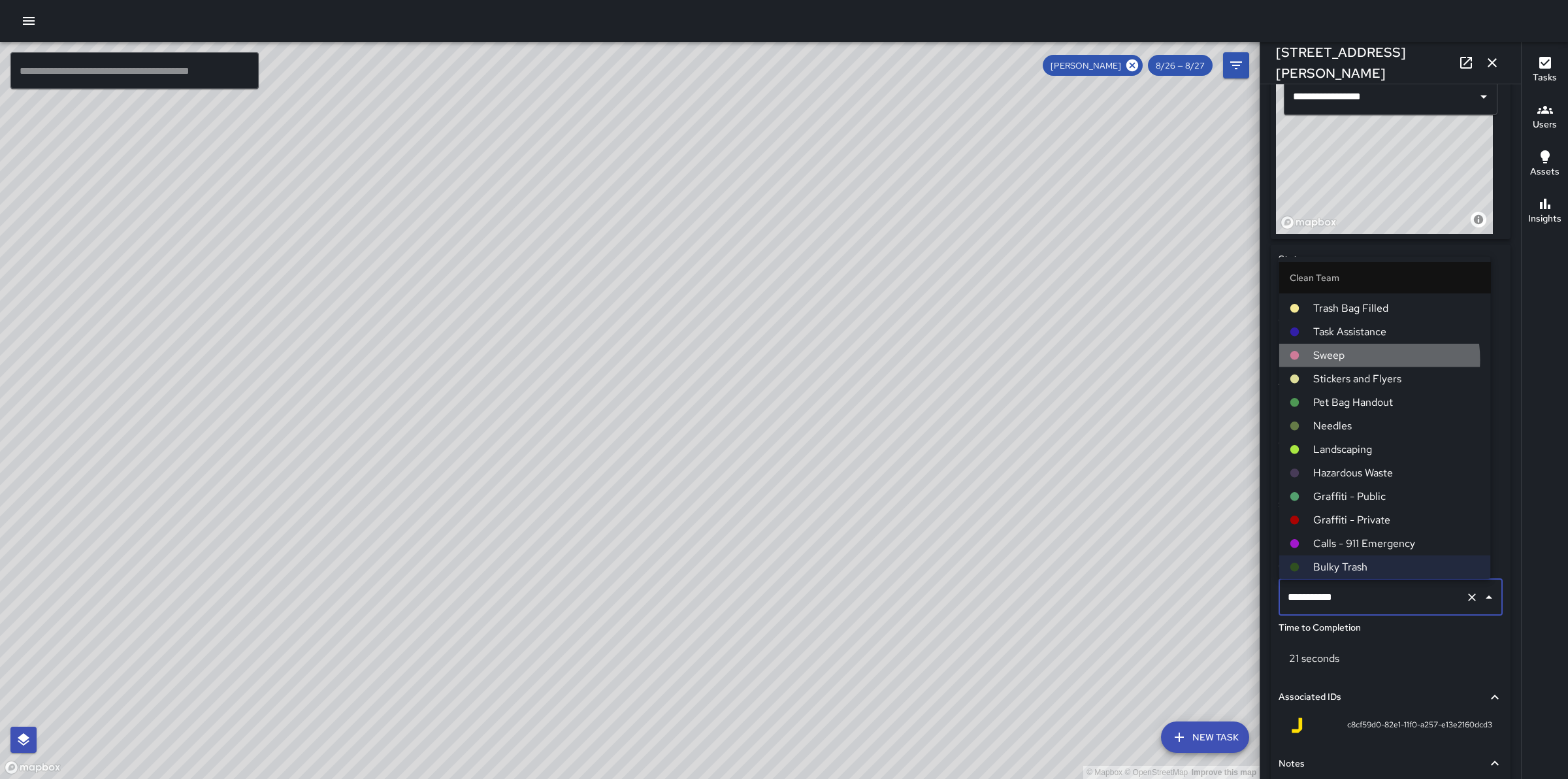
click at [1349, 360] on span "Sweep" at bounding box center [1396, 355] width 167 height 16
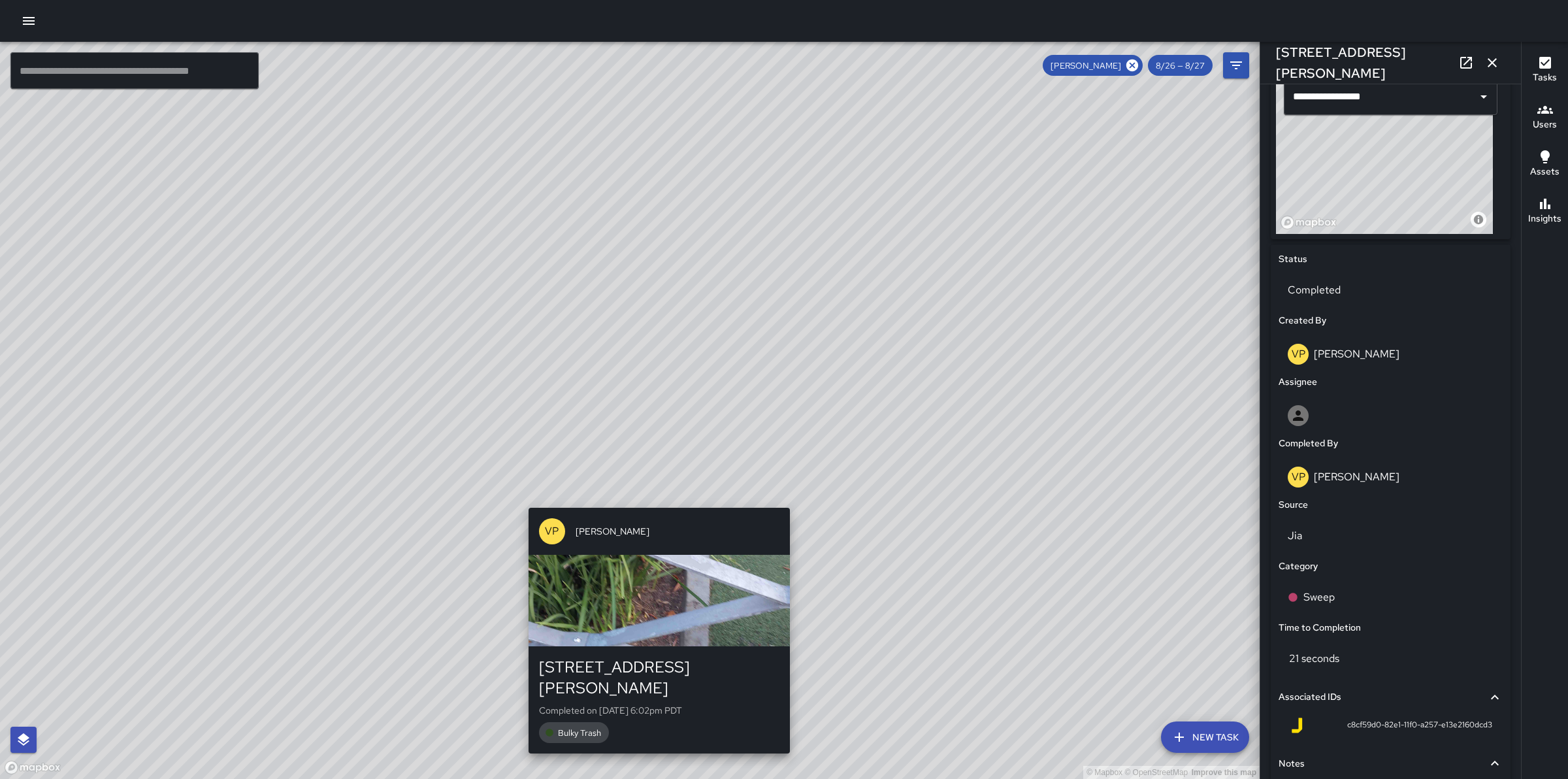
click at [653, 498] on div "© Mapbox © OpenStreetMap Improve this map VP [PERSON_NAME] [STREET_ADDRESS][PER…" at bounding box center [629, 410] width 1260 height 737
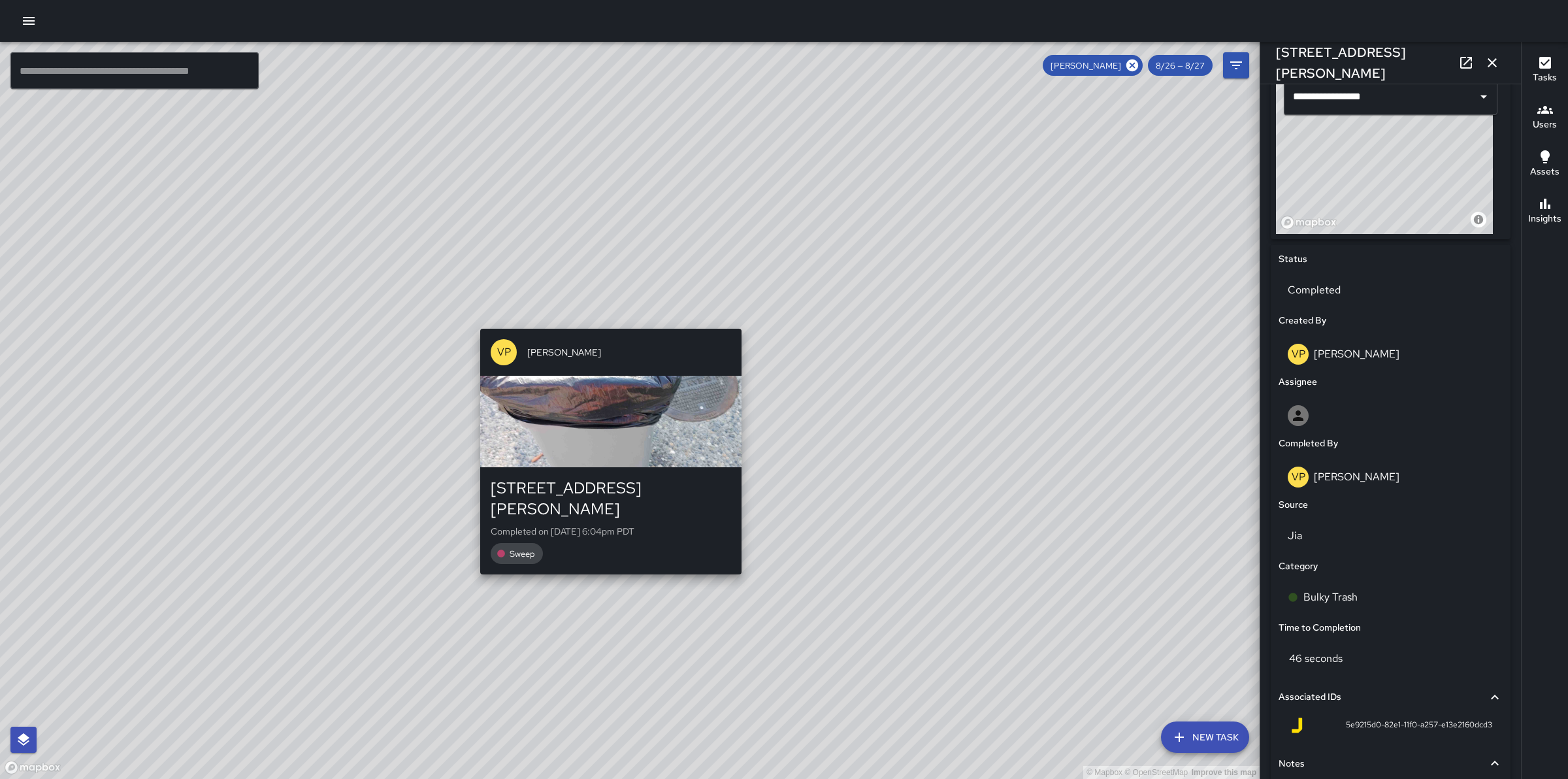
click at [606, 321] on div "© Mapbox © OpenStreetMap Improve this map VP [PERSON_NAME] [STREET_ADDRESS][PER…" at bounding box center [629, 410] width 1260 height 737
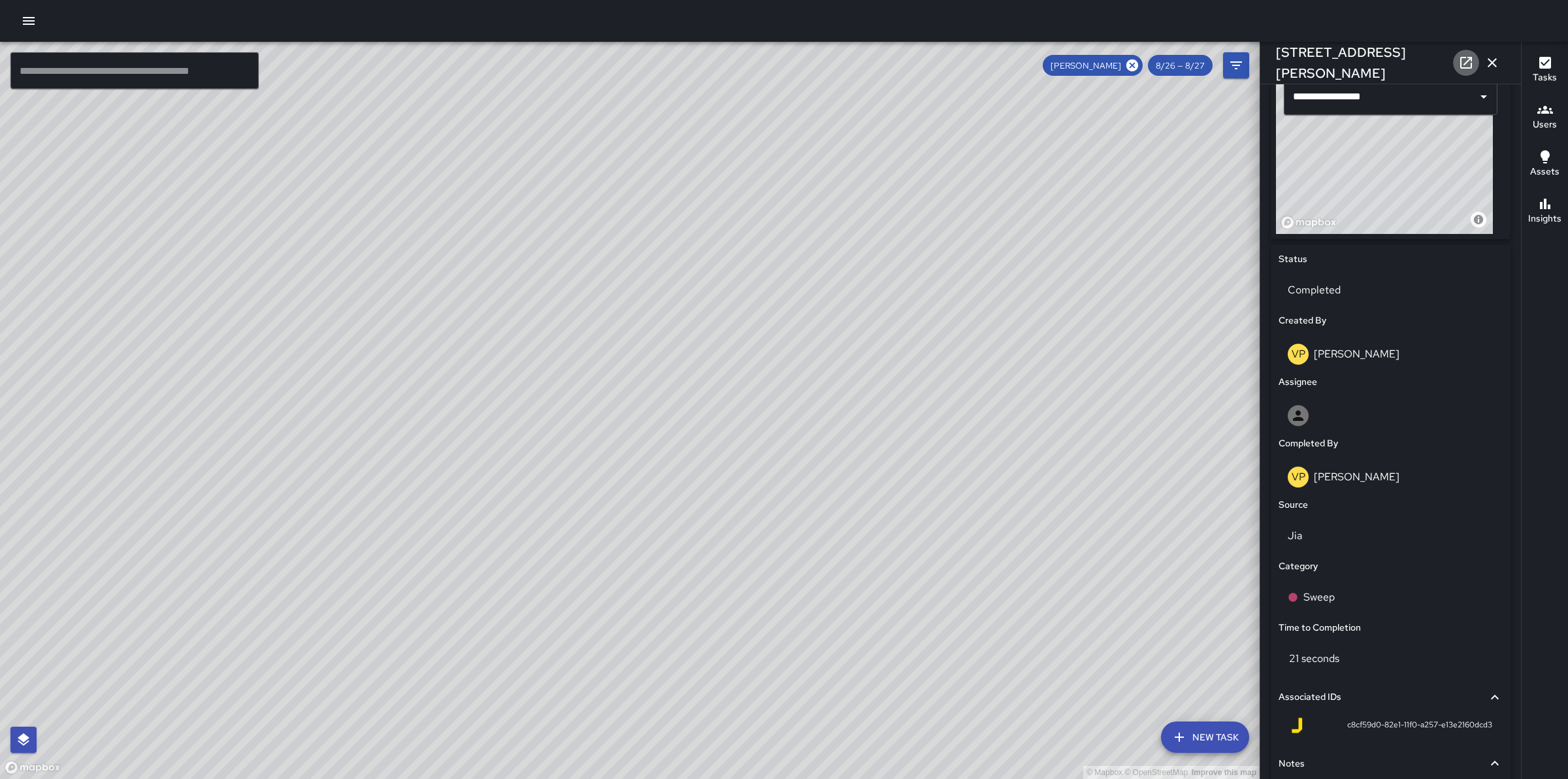
click at [1474, 59] on link at bounding box center [1466, 62] width 26 height 26
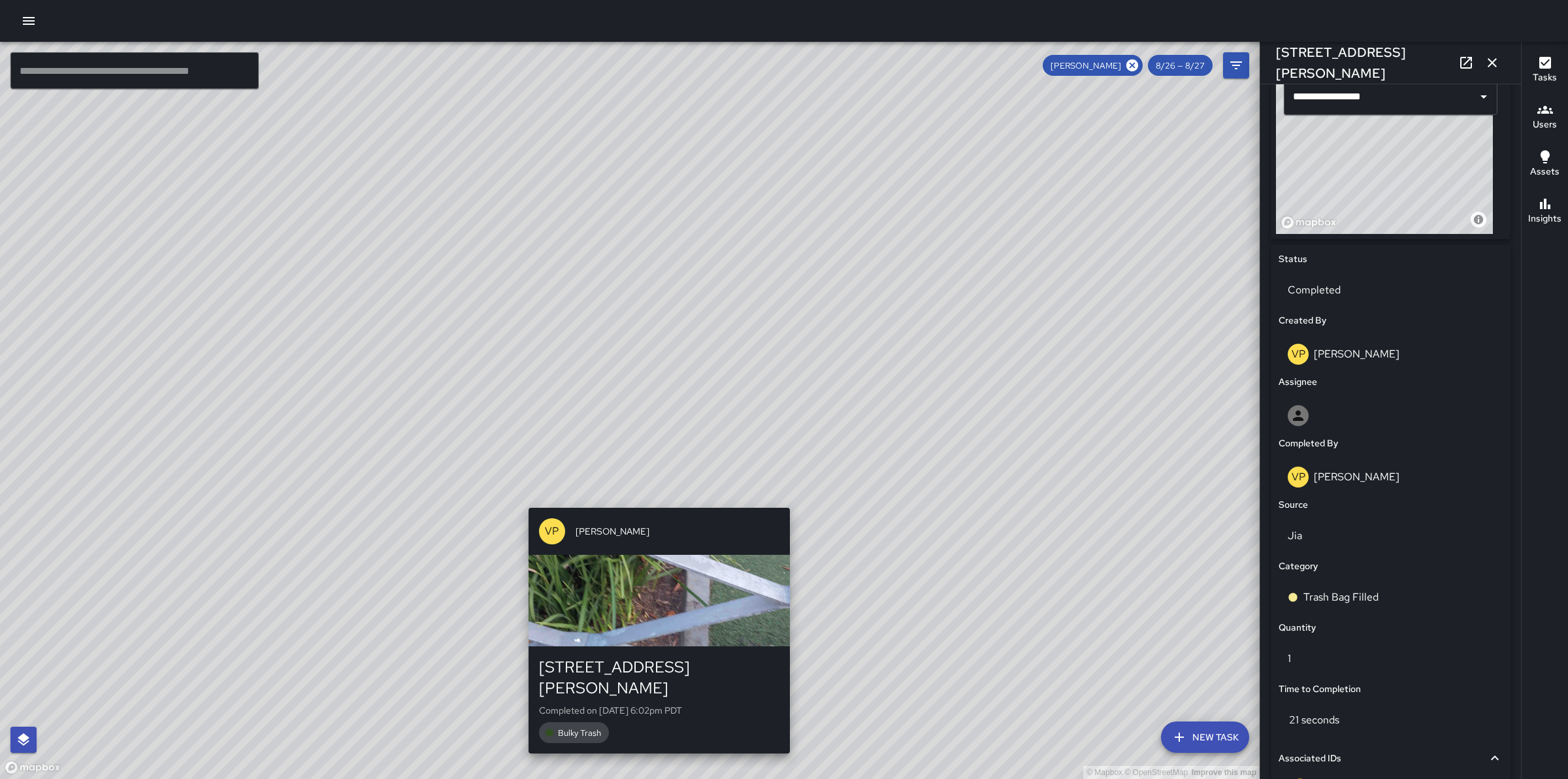
click at [652, 504] on div "VP [PERSON_NAME] [STREET_ADDRESS][PERSON_NAME] Completed on [DATE] 6:02pm PDT B…" at bounding box center [659, 630] width 272 height 256
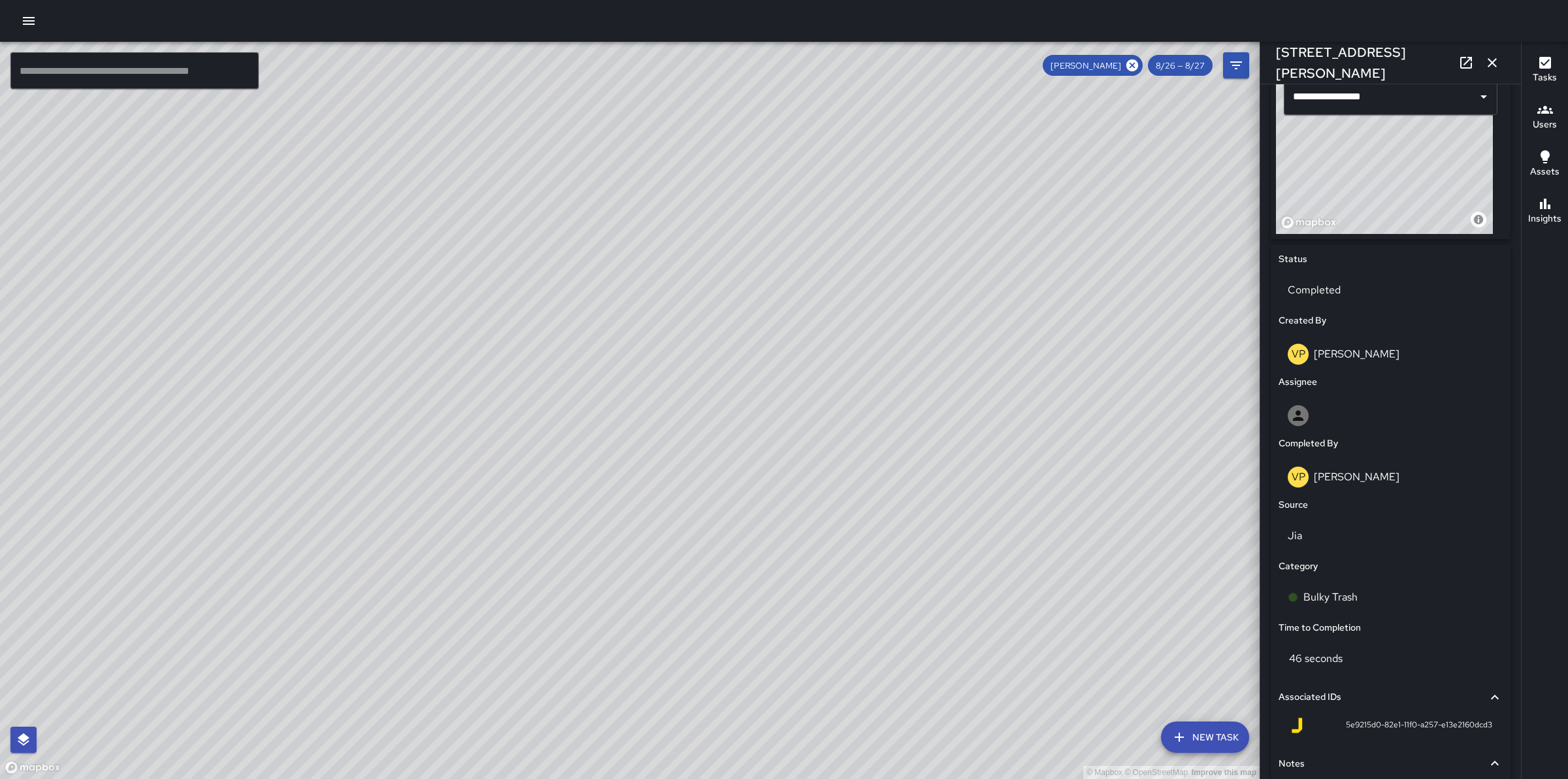
click at [631, 408] on div "© Mapbox © OpenStreetMap Improve this map VP [PERSON_NAME] [STREET_ADDRESS][PER…" at bounding box center [629, 410] width 1260 height 737
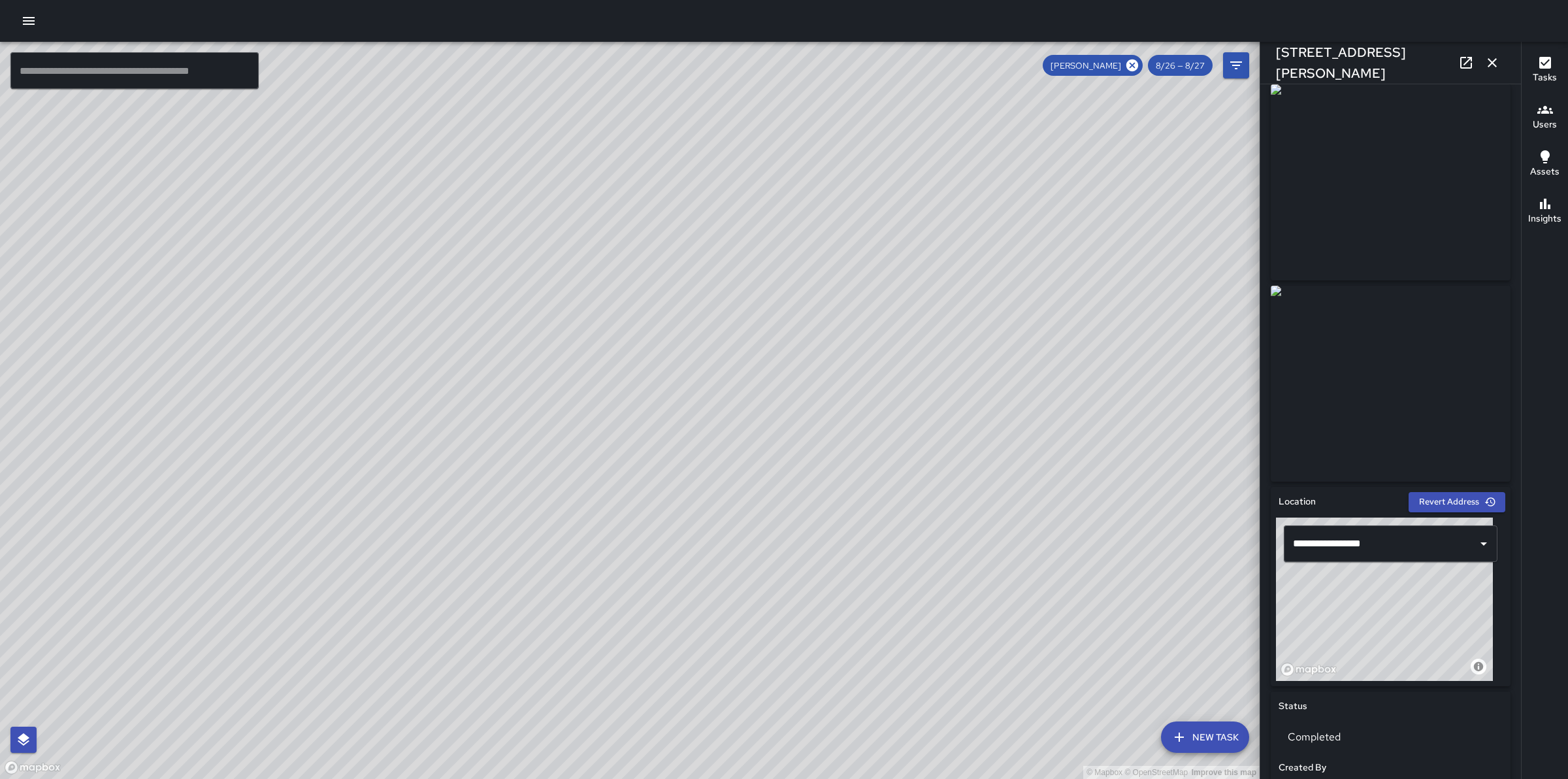
scroll to position [0, 0]
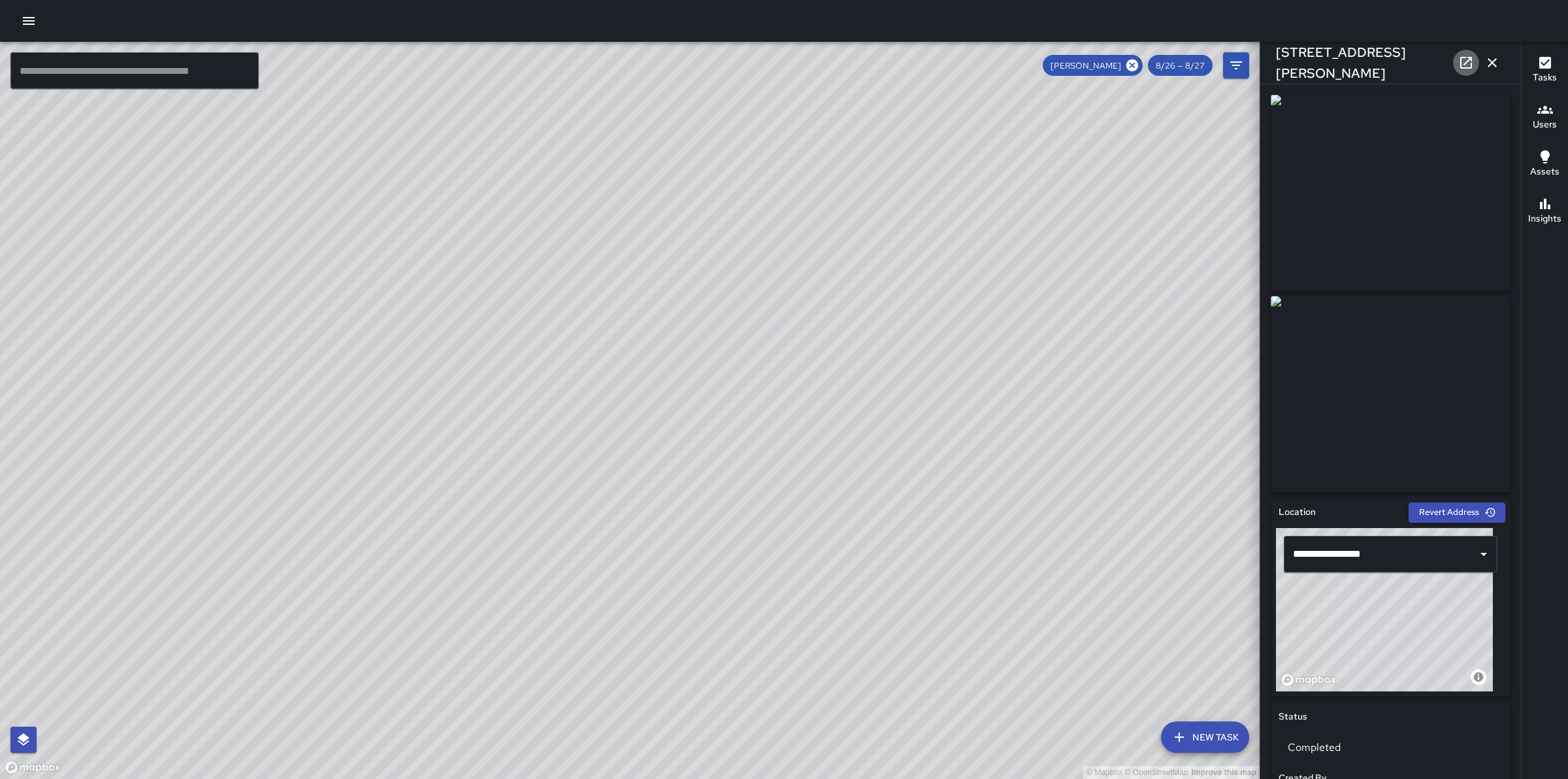
click at [1472, 63] on icon at bounding box center [1465, 62] width 16 height 16
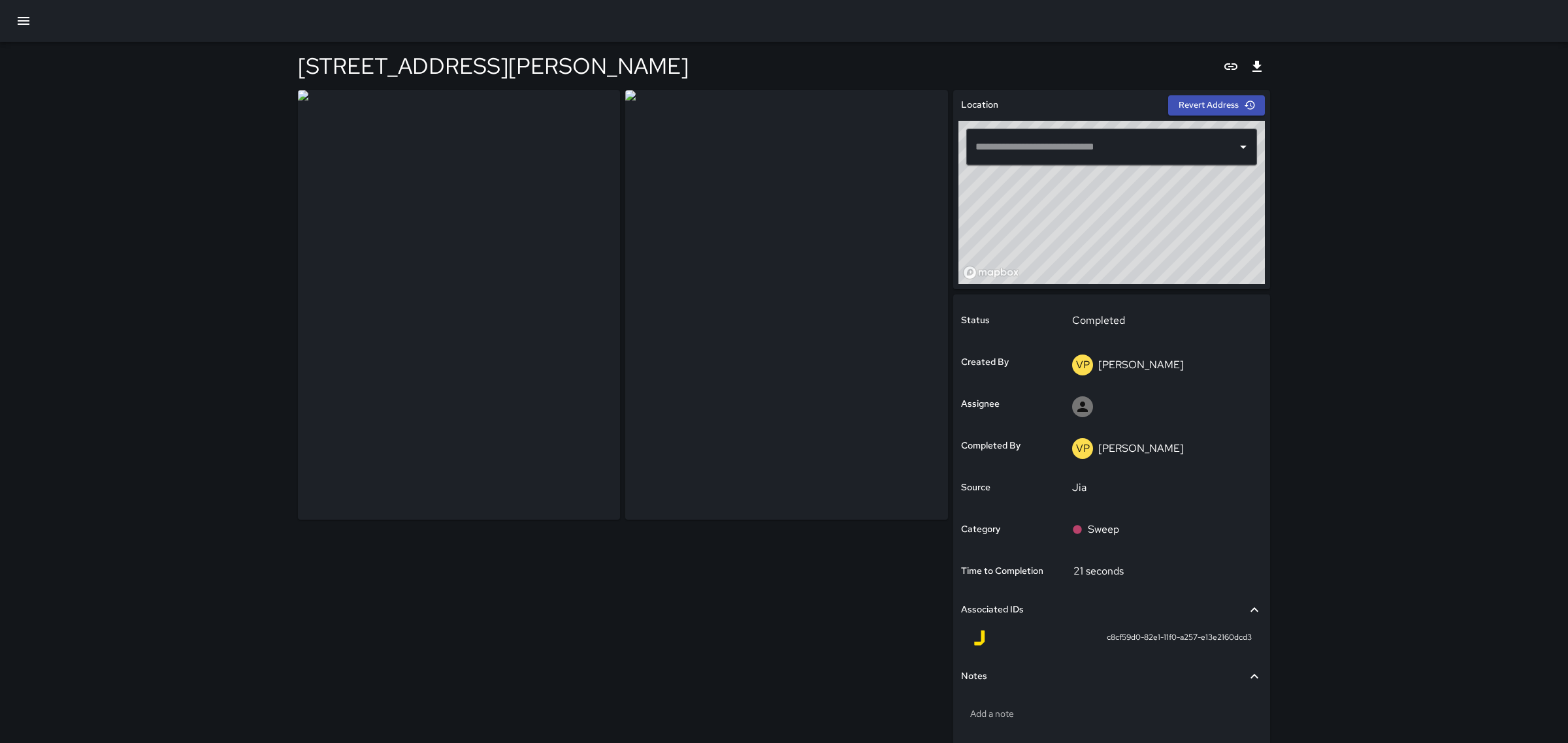
type input "**********"
click at [1109, 523] on p "Sweep" at bounding box center [1097, 529] width 31 height 16
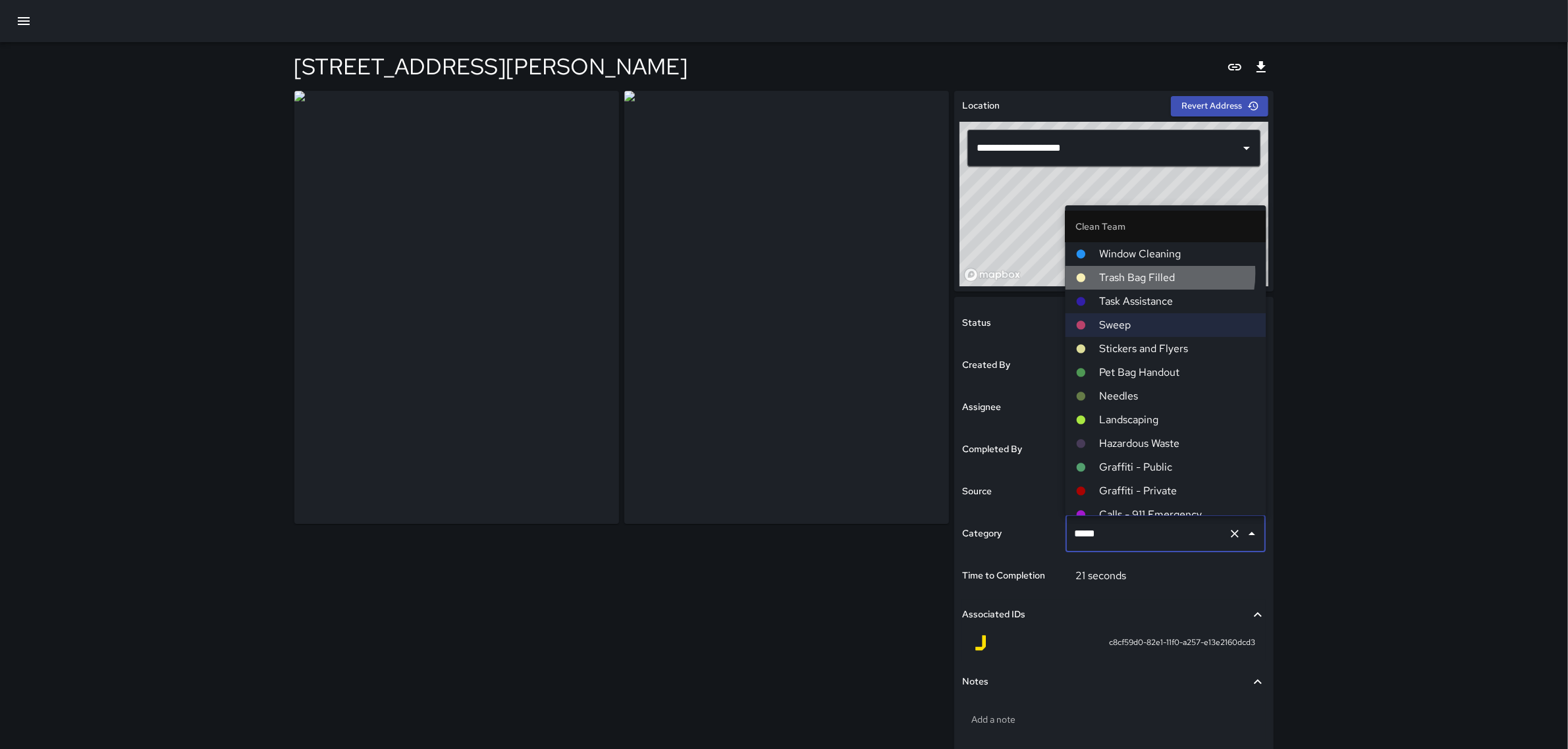
click at [1147, 273] on span "Trash Bag Filled" at bounding box center [1178, 277] width 156 height 16
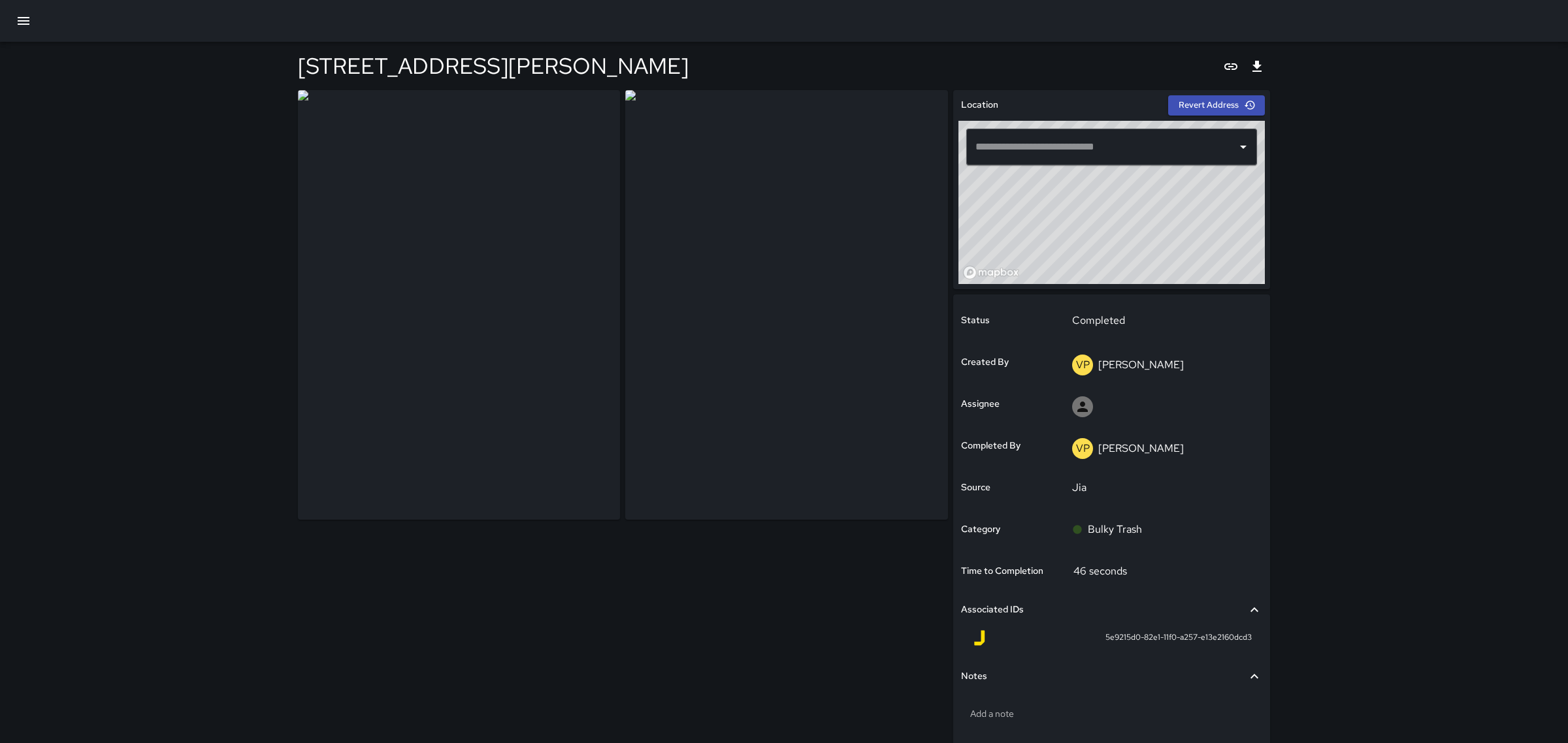
type input "**********"
